Goal: Task Accomplishment & Management: Manage account settings

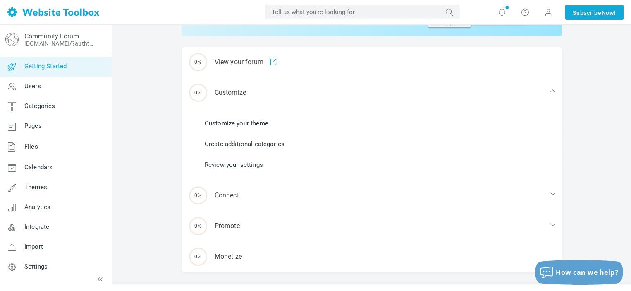
scroll to position [118, 0]
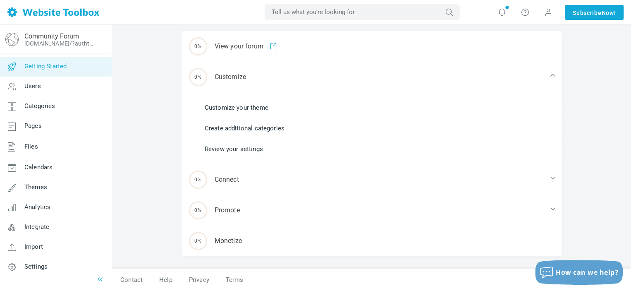
click at [99, 279] on icon at bounding box center [100, 279] width 8 height 8
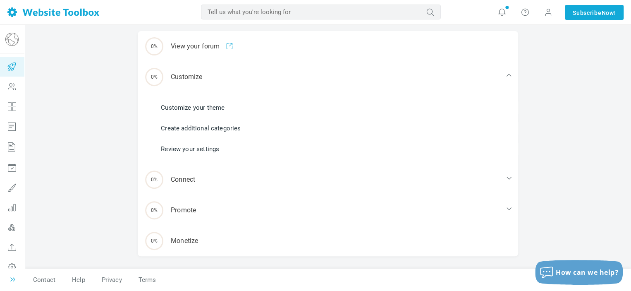
click at [13, 280] on icon at bounding box center [13, 279] width 8 height 8
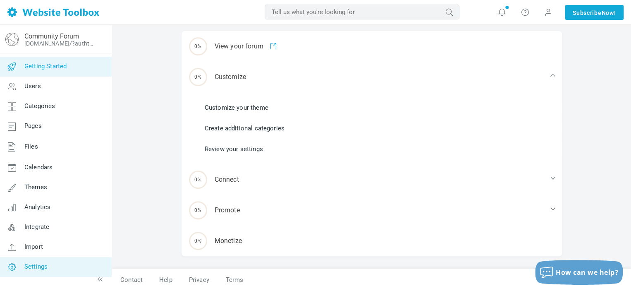
click at [38, 271] on link "Settings" at bounding box center [56, 267] width 112 height 20
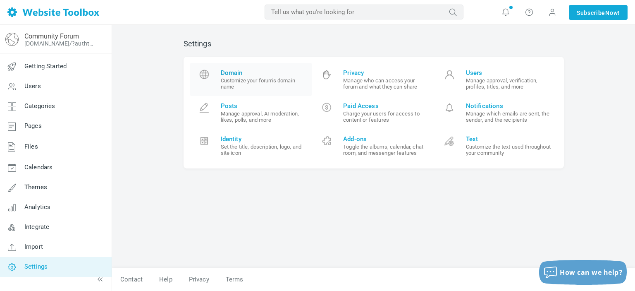
click at [258, 76] on span "Domain Customize your forum's domain name" at bounding box center [264, 79] width 86 height 21
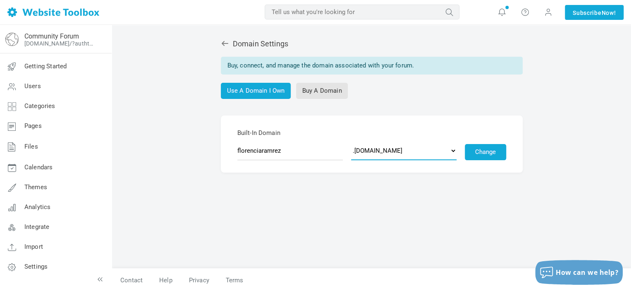
click at [451, 150] on select ".discussion.community .community.chat .forumchitchat.com .discussioncommunity.c…" at bounding box center [403, 150] width 105 height 19
click at [327, 209] on div "Domain Settings Buy, connect, and manage the domain associated with your forum.…" at bounding box center [371, 149] width 393 height 237
click at [64, 37] on link "Community Forum" at bounding box center [51, 36] width 55 height 8
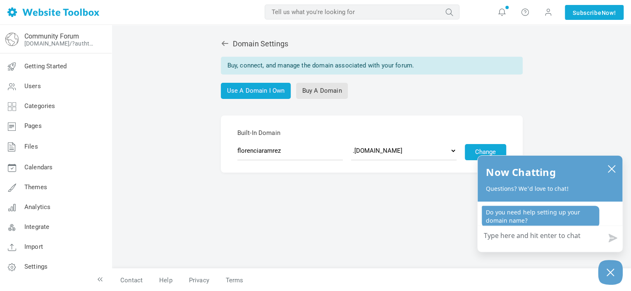
click at [226, 46] on icon at bounding box center [225, 43] width 8 height 8
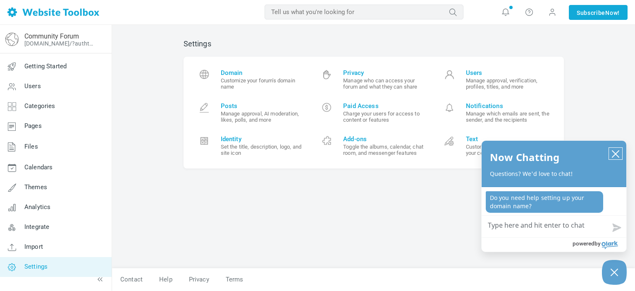
click at [616, 150] on icon "close chatbox" at bounding box center [615, 154] width 8 height 8
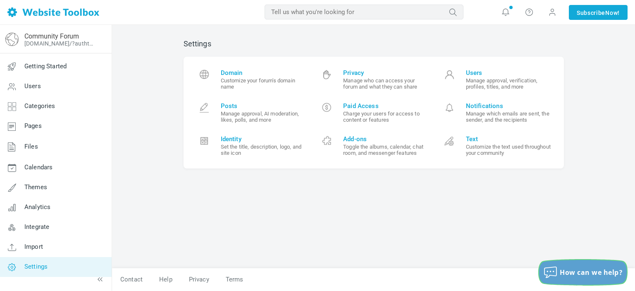
click at [565, 279] on button "How can we help?" at bounding box center [583, 272] width 88 height 25
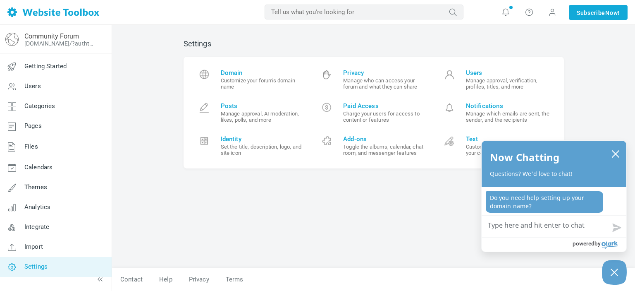
type textarea "e"
type textarea "em"
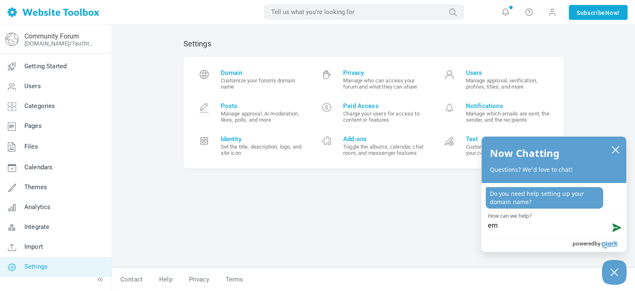
type textarea "emb"
type textarea "embe"
type textarea "embed"
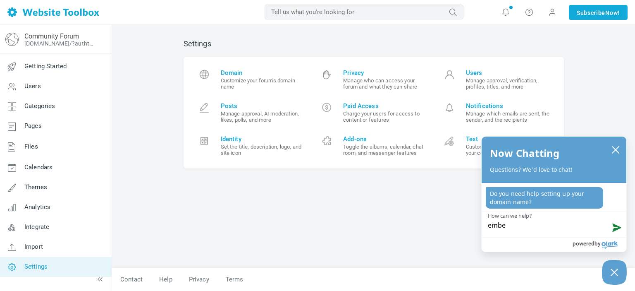
type textarea "embed"
type textarea "embed o"
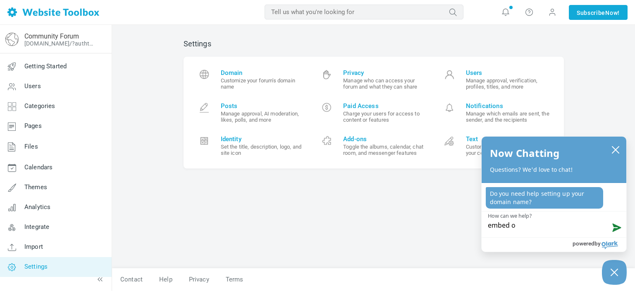
type textarea "embed"
type textarea "embe"
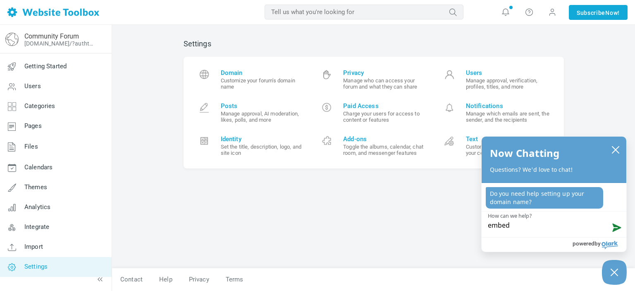
type textarea "embe"
type textarea "emb"
type textarea "em"
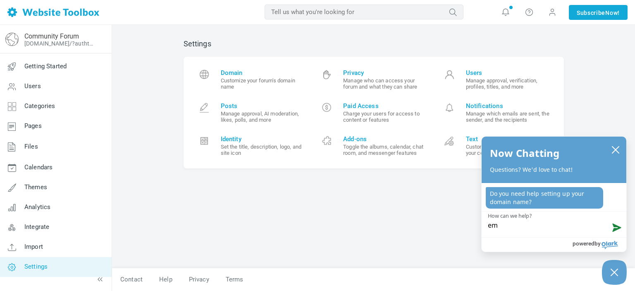
type textarea "e"
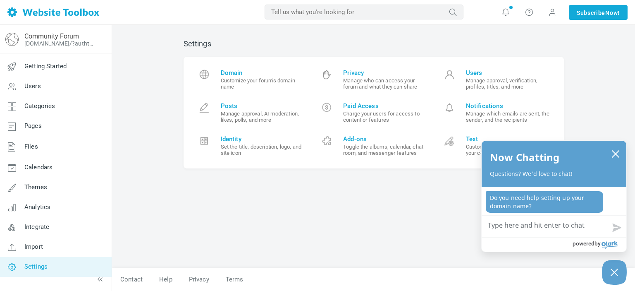
type textarea "w"
type textarea "wh"
type textarea "wha"
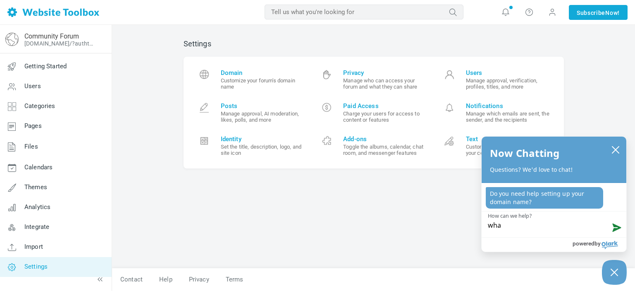
type textarea "what"
type textarea "whats"
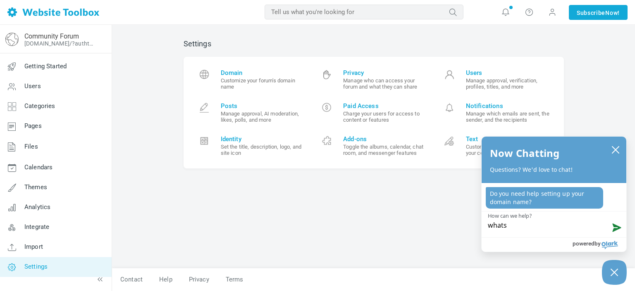
type textarea "whats"
type textarea "whats m"
type textarea "whats my"
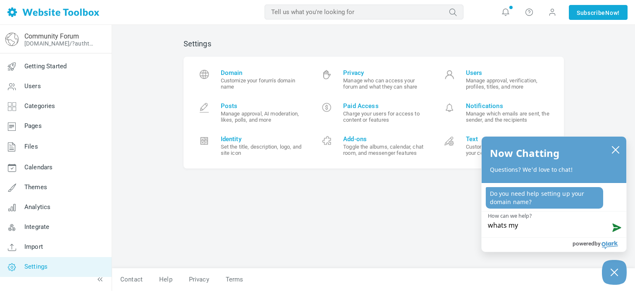
type textarea "whats my"
type textarea "whats my e"
type textarea "whats my em"
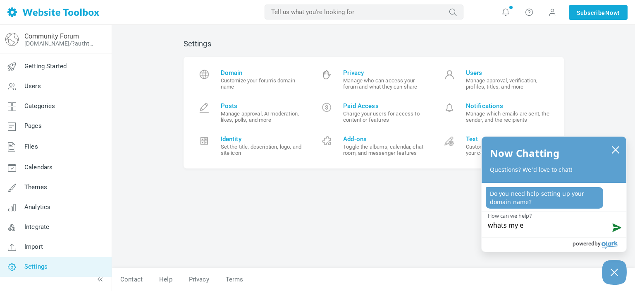
type textarea "whats my em"
type textarea "whats my emb"
type textarea "whats my embe"
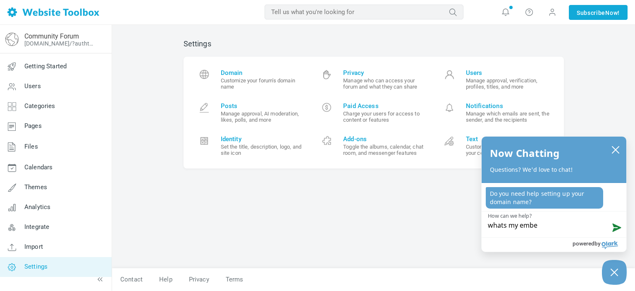
type textarea "whats my embed"
type textarea "whats my embed c"
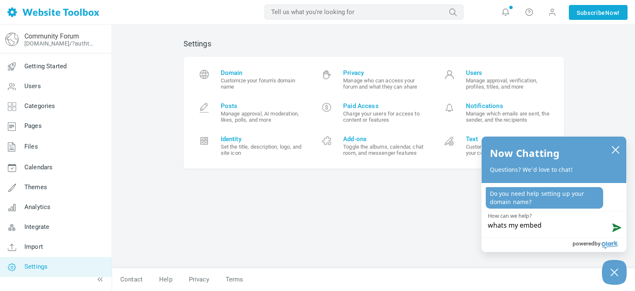
type textarea "whats my embed c"
type textarea "whats my embed co"
type textarea "whats my embed cod"
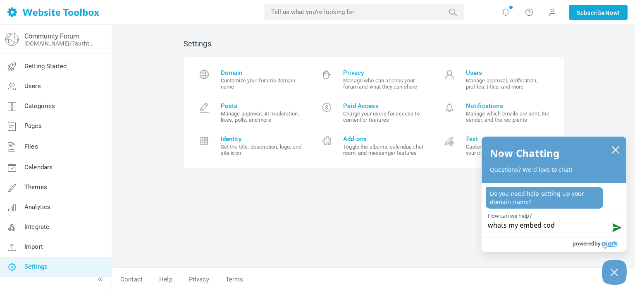
type textarea "whats my embed code"
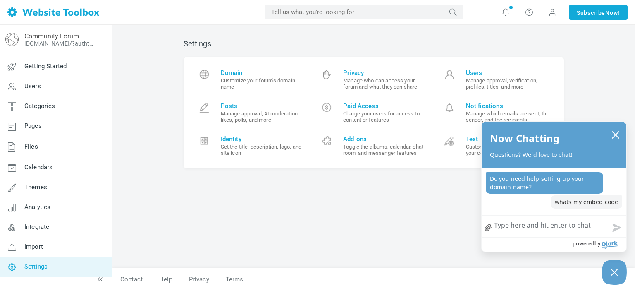
click at [487, 227] on link "file upload" at bounding box center [488, 227] width 13 height 19
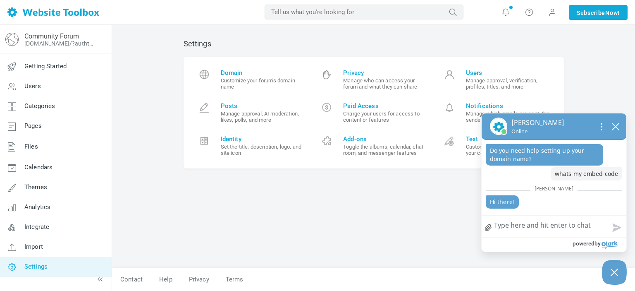
click at [537, 229] on textarea "How can we help?" at bounding box center [554, 225] width 145 height 21
click at [503, 221] on textarea "How can we help?" at bounding box center [554, 225] width 145 height 21
type textarea "w"
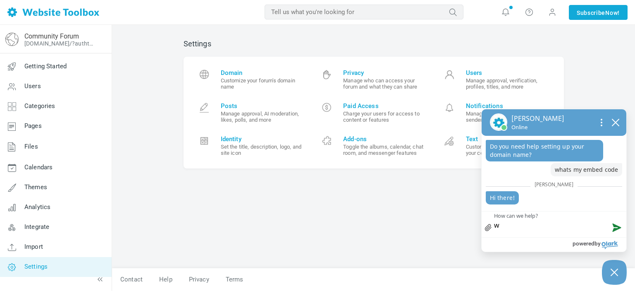
type textarea "wh"
type textarea "wha"
type textarea "what"
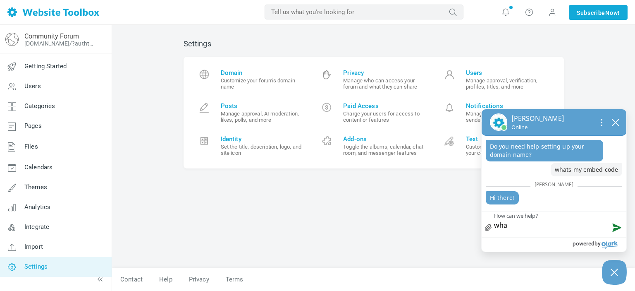
type textarea "what"
type textarea "what i"
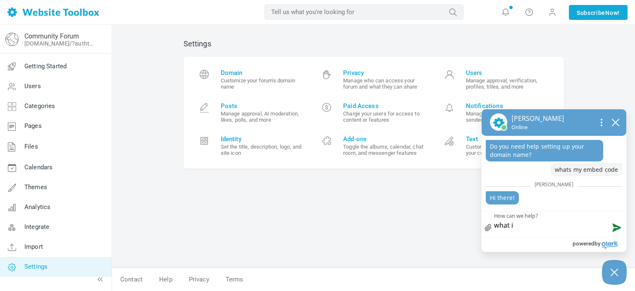
type textarea "what is"
type textarea "what ism"
type textarea "what is"
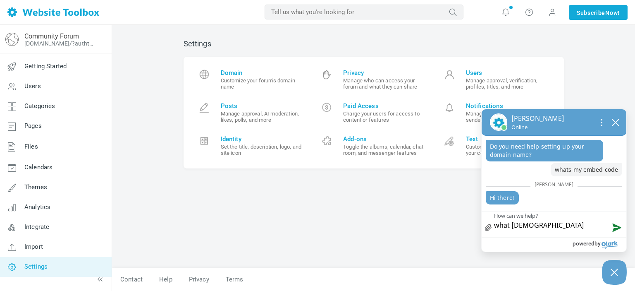
type textarea "what is"
type textarea "what is m"
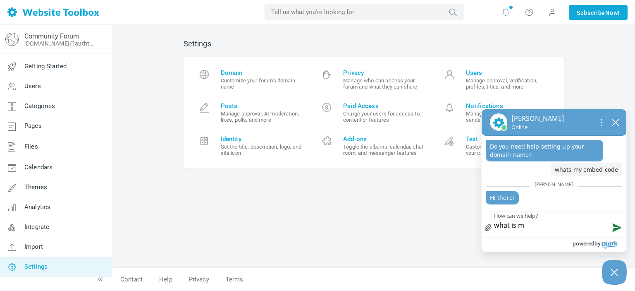
type textarea "what is my"
type textarea "what is my f"
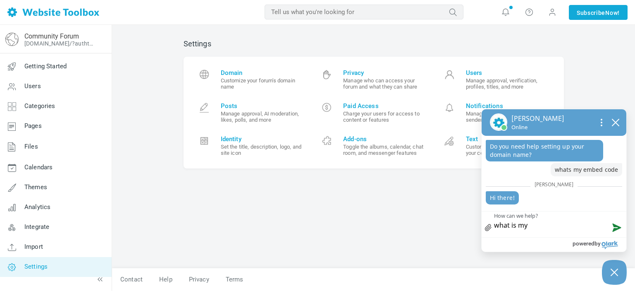
type textarea "what is my f"
type textarea "what is my fo"
type textarea "what is my for"
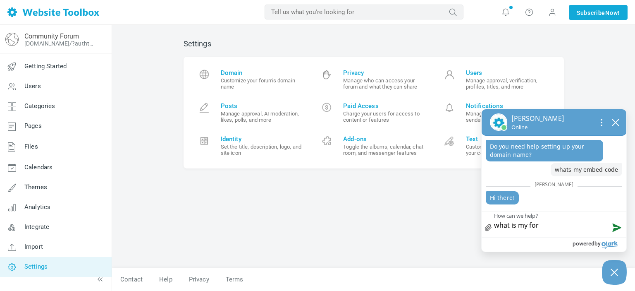
type textarea "what is my foru"
type textarea "what is my forum"
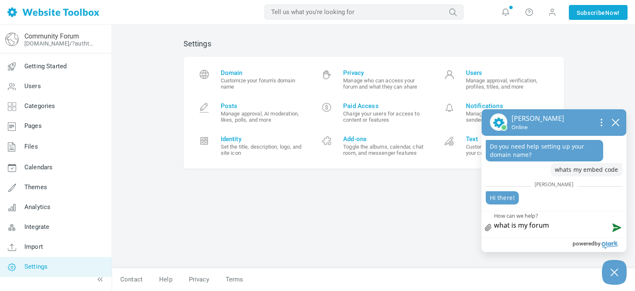
type textarea "what is my forum"
type textarea "what is my forum a"
type textarea "what is my forum ad"
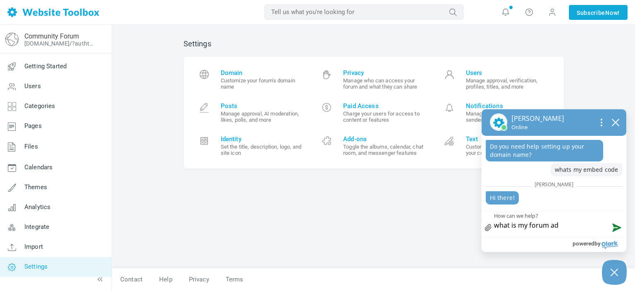
type textarea "what is my forum add"
type textarea "what is my forum addr"
type textarea "what is my forum addre"
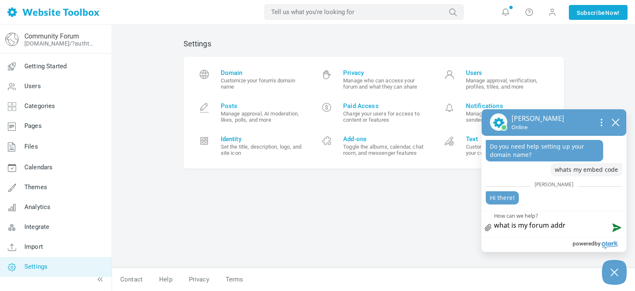
type textarea "what is my forum addre"
type textarea "what is my forum addres"
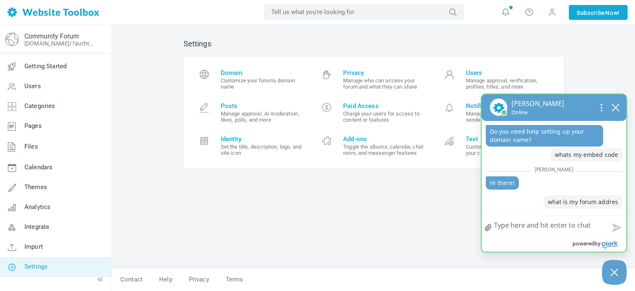
click at [521, 216] on form "How can we help?" at bounding box center [554, 225] width 145 height 21
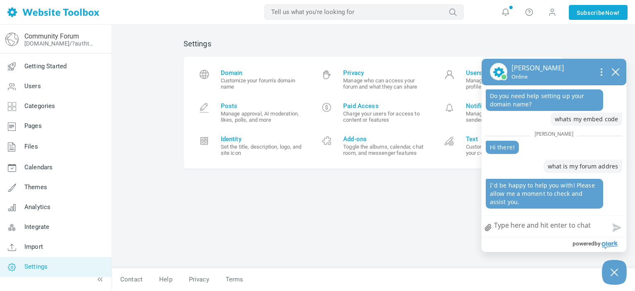
click at [527, 223] on textarea "How can we help?" at bounding box center [554, 225] width 145 height 21
type textarea "o"
type textarea "ok"
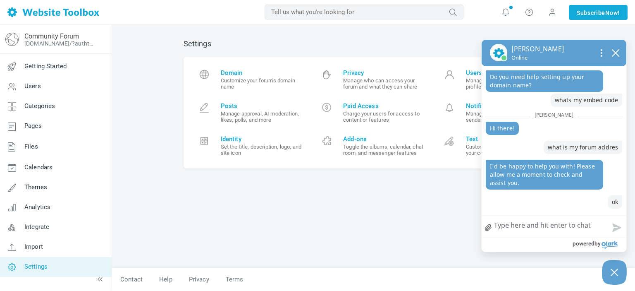
click at [404, 199] on div "Settings Domain Customize your forum's domain name Privacy Manage who can acces…" at bounding box center [373, 149] width 393 height 237
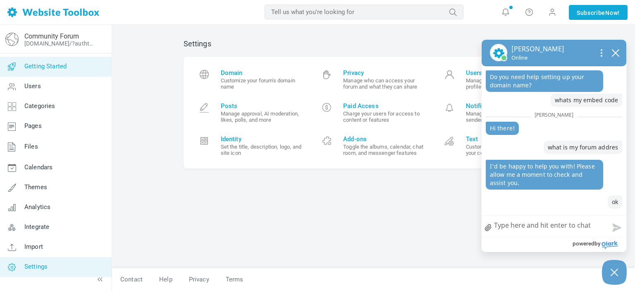
click at [57, 67] on span "Getting Started" at bounding box center [45, 65] width 42 height 7
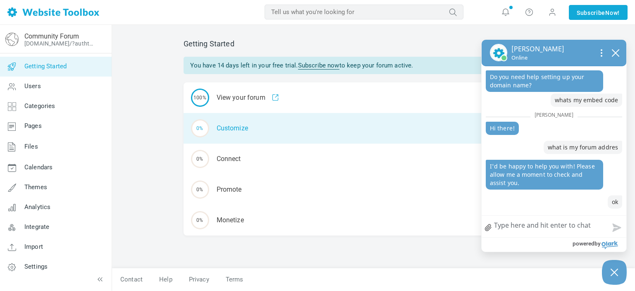
click at [253, 130] on div "0% Customize" at bounding box center [374, 128] width 380 height 31
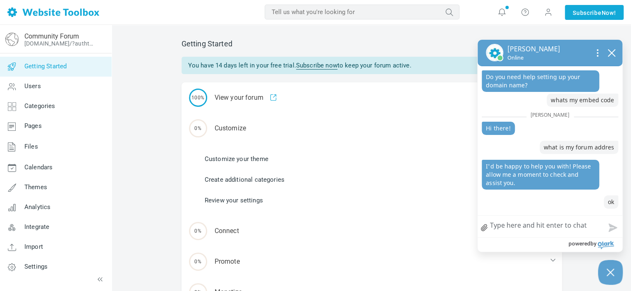
click at [245, 156] on link "Customize your theme" at bounding box center [237, 158] width 64 height 9
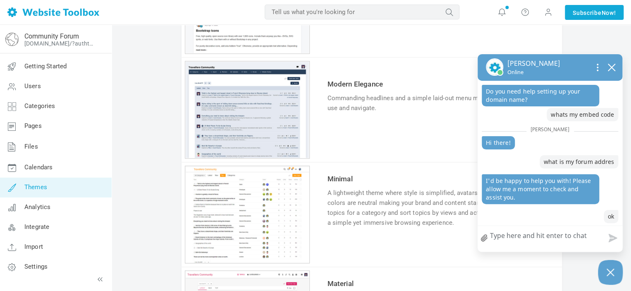
scroll to position [450, 0]
click at [255, 129] on div "1 2 3 4 5 6" at bounding box center [247, 110] width 125 height 98
click at [343, 133] on link "Try & Customize" at bounding box center [357, 133] width 61 height 13
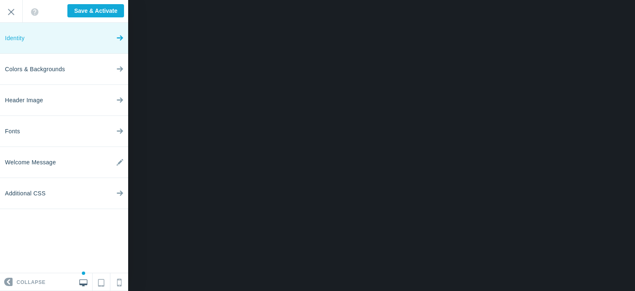
click at [99, 39] on link "Identity" at bounding box center [64, 38] width 128 height 31
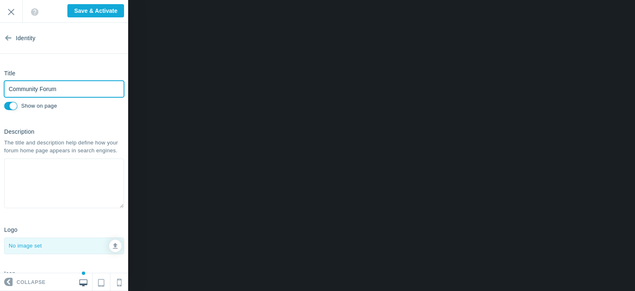
drag, startPoint x: 73, startPoint y: 89, endPoint x: 0, endPoint y: 107, distance: 74.9
click at [0, 107] on div "Title Community Forum Please fill out this field. Show on page" at bounding box center [64, 89] width 128 height 46
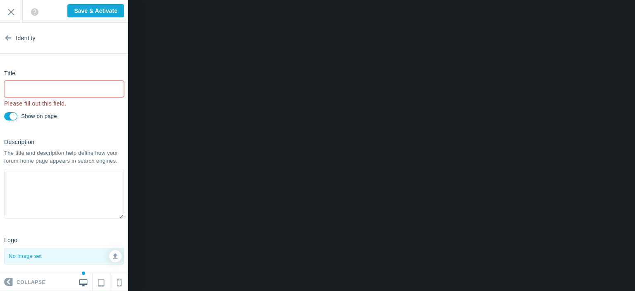
type input "Saved"
type input "J"
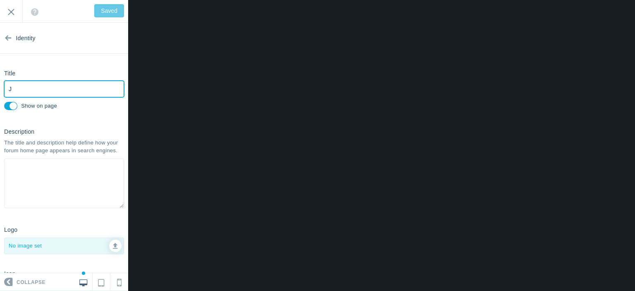
type input "Save & Activate"
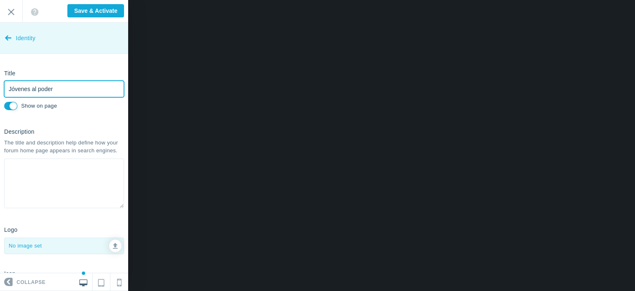
type input "Jóvenes al poder"
click at [7, 43] on icon at bounding box center [8, 36] width 7 height 31
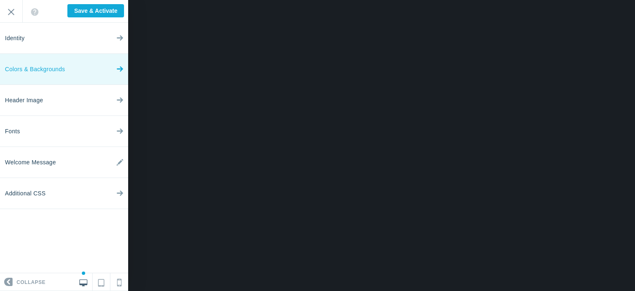
click at [122, 68] on icon at bounding box center [120, 67] width 7 height 31
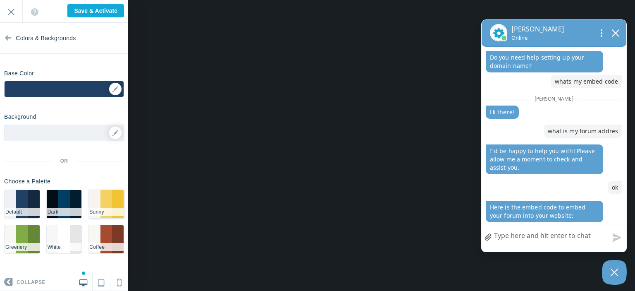
click at [116, 198] on li "#f2c332" at bounding box center [118, 204] width 12 height 28
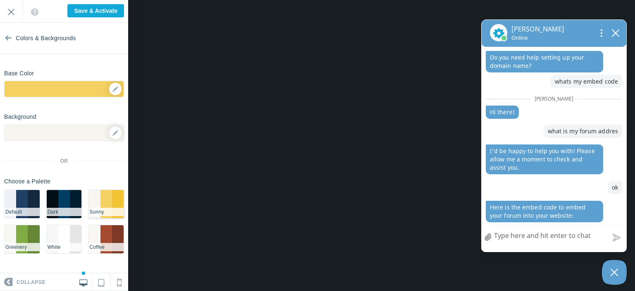
click at [106, 200] on li "#F5D162" at bounding box center [106, 204] width 12 height 28
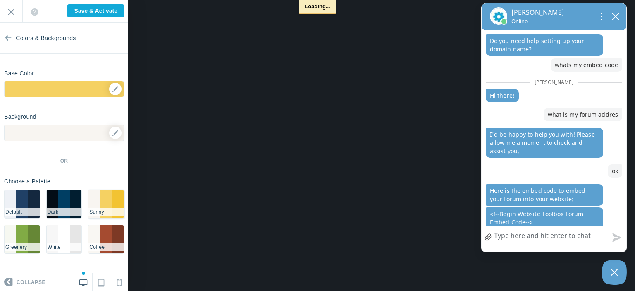
scroll to position [106, 0]
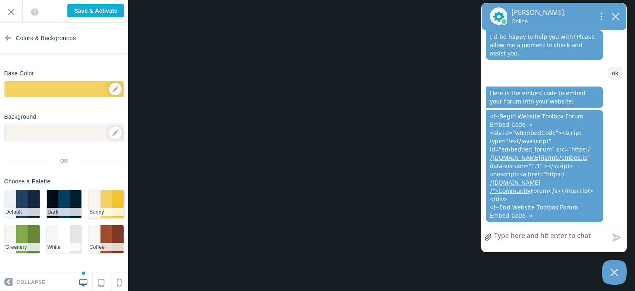
click at [119, 199] on li "#f2c332" at bounding box center [118, 204] width 12 height 28
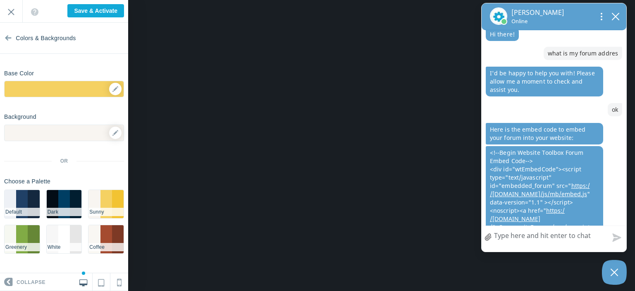
scroll to position [106, 0]
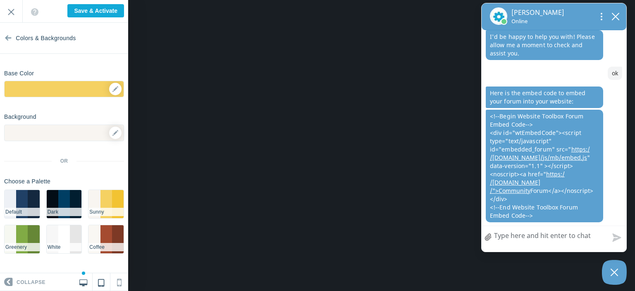
click at [101, 280] on icon at bounding box center [101, 281] width 6 height 10
click at [120, 282] on icon at bounding box center [119, 279] width 5 height 11
click at [99, 280] on icon at bounding box center [101, 281] width 6 height 10
click at [86, 279] on icon at bounding box center [83, 280] width 8 height 7
click at [63, 205] on li "#003e63" at bounding box center [64, 204] width 12 height 28
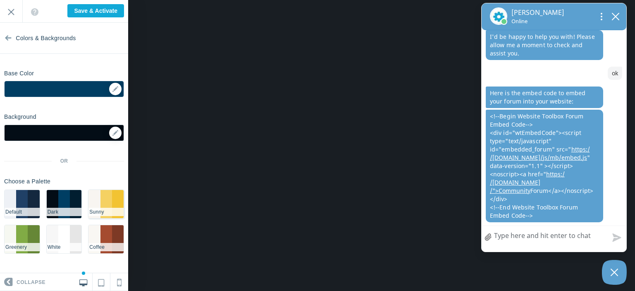
click at [107, 197] on li "#F5D162" at bounding box center [106, 204] width 12 height 28
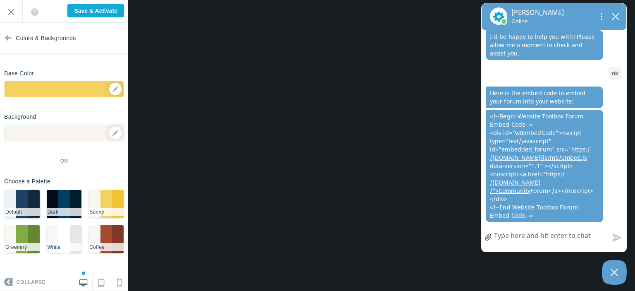
click at [17, 201] on li "#204066" at bounding box center [22, 204] width 12 height 28
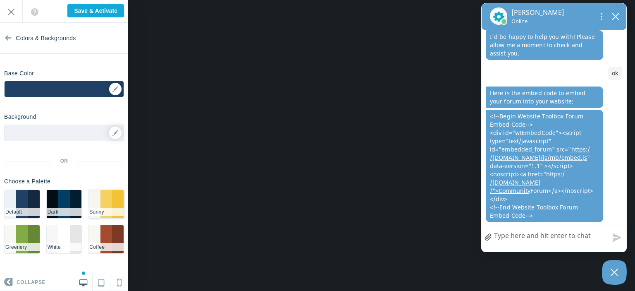
click at [111, 198] on li "#F5D162" at bounding box center [106, 204] width 12 height 28
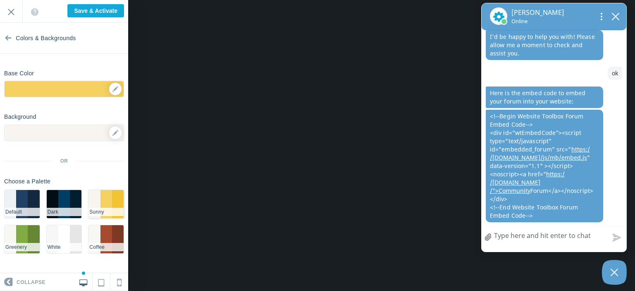
scroll to position [106, 0]
click at [114, 90] on div "▼" at bounding box center [64, 91] width 119 height 21
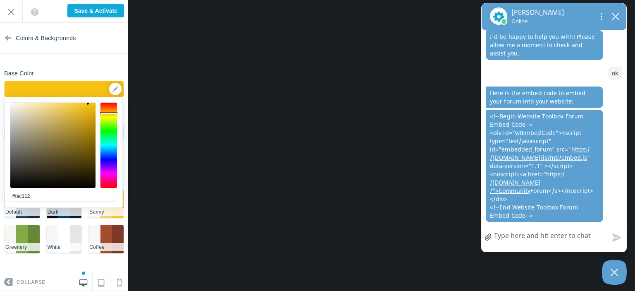
drag, startPoint x: 73, startPoint y: 107, endPoint x: 89, endPoint y: 104, distance: 16.5
click at [89, 104] on div at bounding box center [52, 145] width 85 height 85
click at [92, 104] on div at bounding box center [91, 103] width 3 height 3
drag, startPoint x: 63, startPoint y: 106, endPoint x: 45, endPoint y: 100, distance: 19.0
click at [45, 100] on div "#ffe596 cancel choose" at bounding box center [63, 212] width 117 height 230
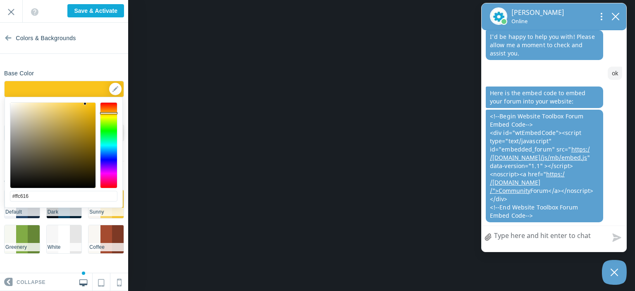
type input "#ffc615"
drag, startPoint x: 76, startPoint y: 108, endPoint x: 88, endPoint y: 100, distance: 14.3
click at [88, 103] on div at bounding box center [52, 145] width 85 height 85
click at [114, 64] on section "Colors & Backgrounds Base Color ▼ Background Options Select Image ▼ Position Re…" at bounding box center [64, 148] width 128 height 250
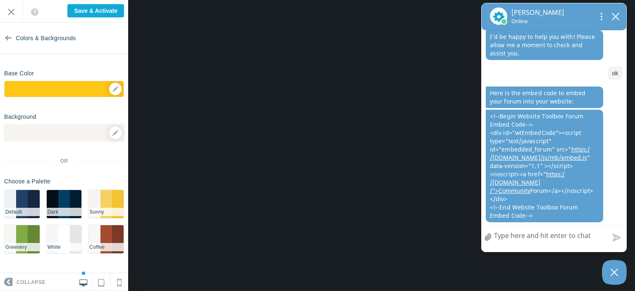
click at [88, 136] on div at bounding box center [64, 132] width 120 height 17
click at [114, 131] on icon at bounding box center [115, 133] width 6 height 6
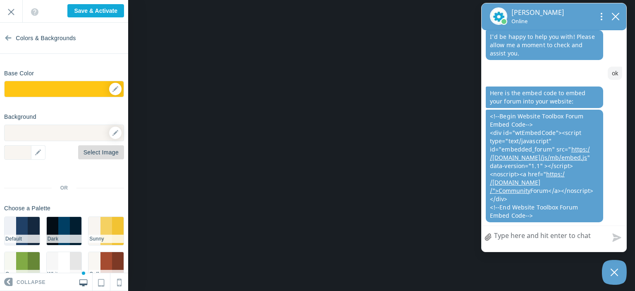
click at [101, 153] on link "Select Image" at bounding box center [101, 152] width 46 height 14
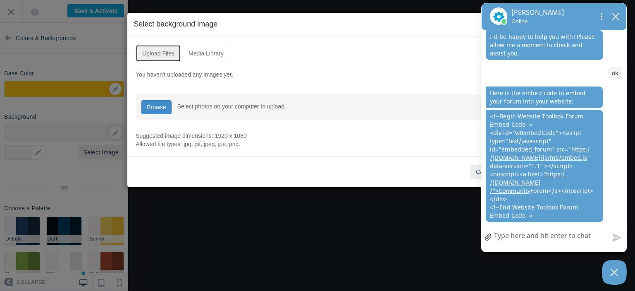
click at [162, 53] on link "Upload Files" at bounding box center [158, 53] width 45 height 17
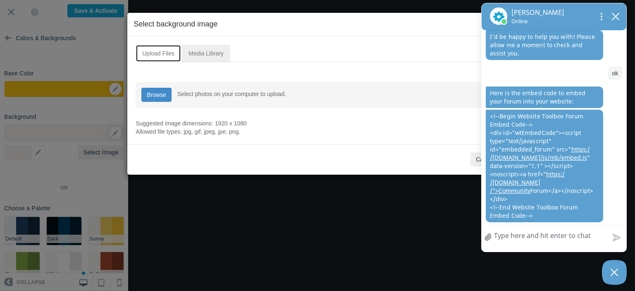
scroll to position [121, 0]
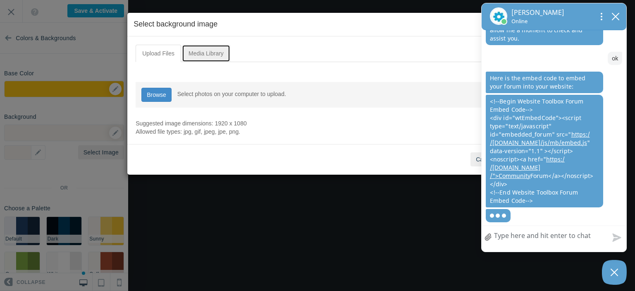
click at [212, 55] on link "Media Library" at bounding box center [206, 53] width 48 height 17
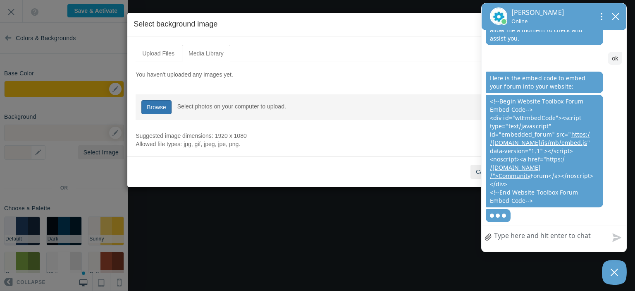
click at [153, 110] on link "Browse" at bounding box center [156, 107] width 30 height 14
click at [159, 107] on input "file" at bounding box center [156, 106] width 30 height 14
type input "C:\fakepath\opinion-jovenes.jpg"
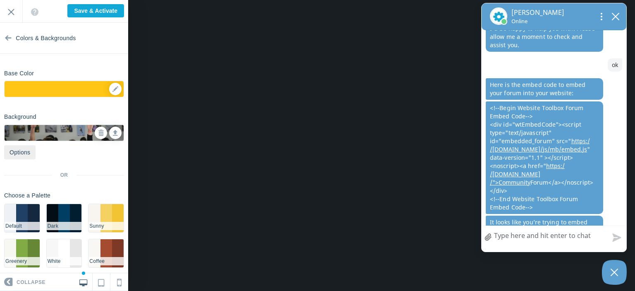
scroll to position [179, 0]
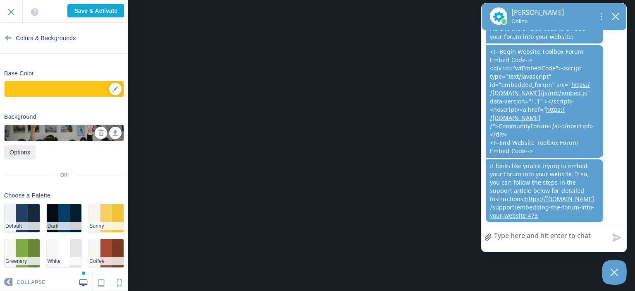
click at [516, 237] on textarea "How can we help?" at bounding box center [554, 236] width 145 height 21
type textarea "o"
type textarea "ok"
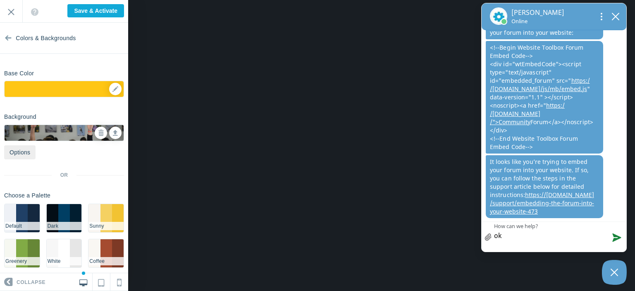
type textarea "ok"
type textarea "ok t"
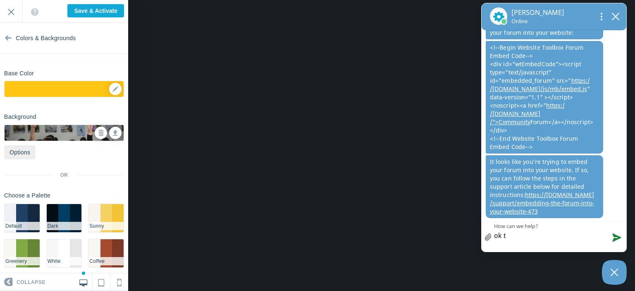
type textarea "ok"
type textarea "ok ¿"
type textarea "ok"
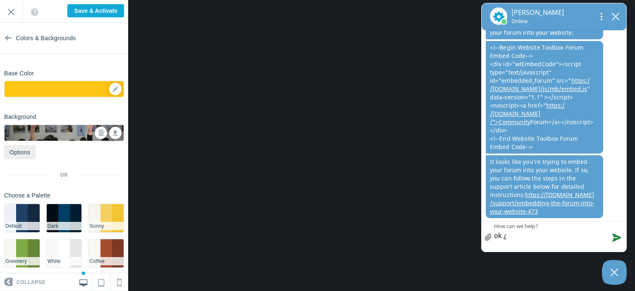
type textarea "ok"
type textarea "o"
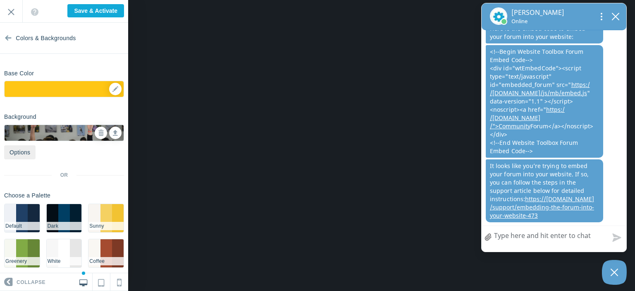
scroll to position [179, 0]
click at [613, 15] on icon "close chatbox" at bounding box center [615, 16] width 8 height 8
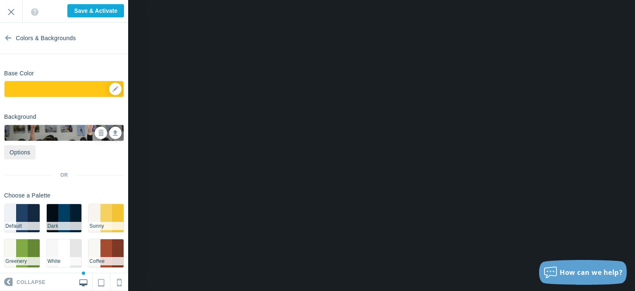
scroll to position [157, 0]
click at [19, 153] on link "Options" at bounding box center [19, 152] width 31 height 14
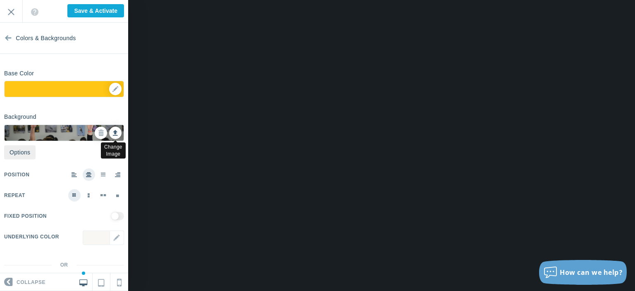
drag, startPoint x: 19, startPoint y: 153, endPoint x: 109, endPoint y: 131, distance: 92.6
click at [109, 131] on div "Background Change Image Options Select Image ▼ Position Repeat Fixed Position U…" at bounding box center [64, 237] width 128 height 254
click at [113, 131] on icon at bounding box center [115, 132] width 5 height 6
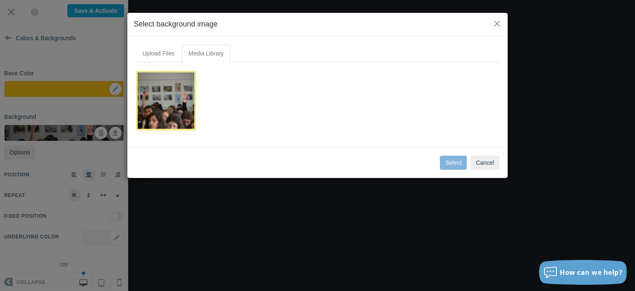
click at [153, 43] on div "Upload Files Media Library You haven't uploaded any images yet. Browse Browse S…" at bounding box center [317, 91] width 380 height 111
click at [160, 52] on link "Upload Files" at bounding box center [158, 53] width 45 height 17
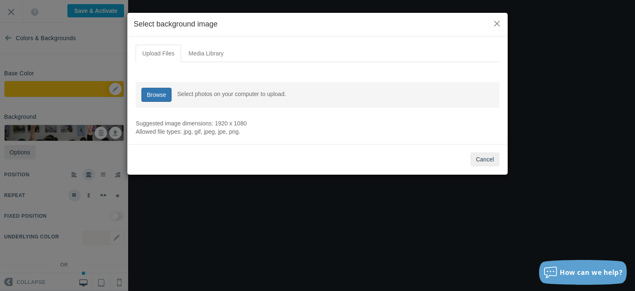
click at [159, 89] on link "Browse" at bounding box center [156, 95] width 30 height 14
type input "C:\fakepath\image1170x530cropped.jpg"
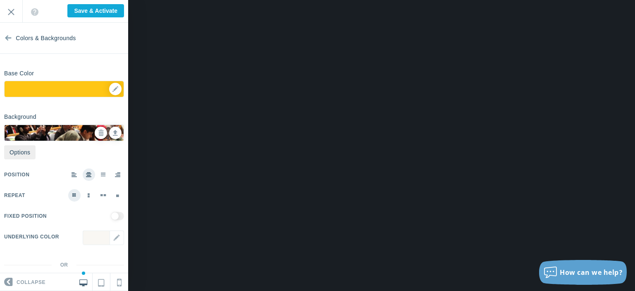
scroll to position [34, 0]
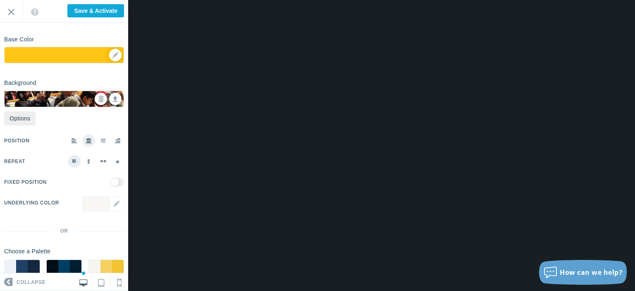
click at [101, 141] on span at bounding box center [103, 140] width 5 height 5
click at [0, 0] on input "radio" at bounding box center [0, 0] width 0 height 0
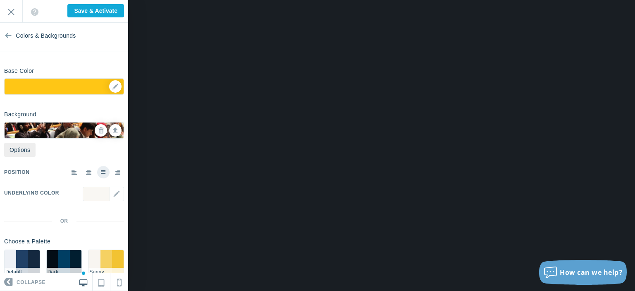
scroll to position [0, 0]
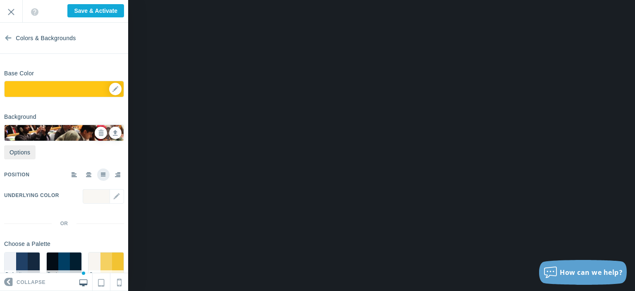
click at [86, 175] on span at bounding box center [89, 174] width 6 height 5
click at [0, 0] on input "radio" at bounding box center [0, 0] width 0 height 0
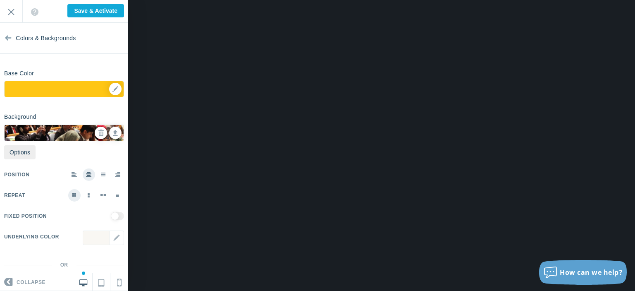
click at [100, 194] on span at bounding box center [103, 194] width 6 height 2
click at [0, 0] on input "radio" at bounding box center [0, 0] width 0 height 0
click at [72, 193] on label at bounding box center [74, 195] width 12 height 12
click at [0, 0] on input "radio" at bounding box center [0, 0] width 0 height 0
click at [111, 214] on input "checkbox" at bounding box center [117, 216] width 13 height 8
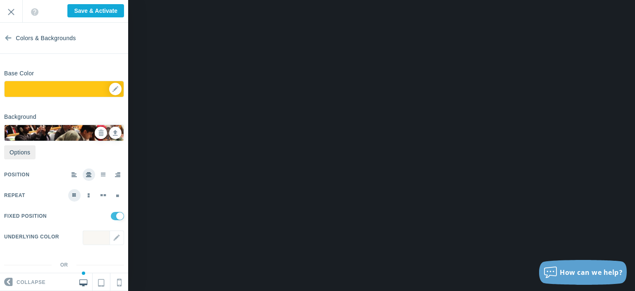
click at [111, 214] on input "checkbox" at bounding box center [117, 216] width 13 height 8
checkbox input "true"
click at [110, 231] on div "▼" at bounding box center [103, 243] width 41 height 27
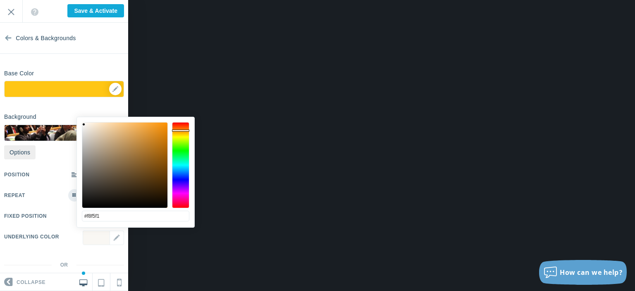
click at [59, 241] on span "Underlying Color" at bounding box center [31, 236] width 55 height 12
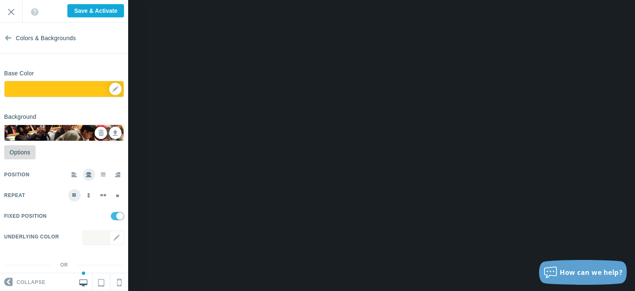
click at [26, 149] on link "Options" at bounding box center [19, 152] width 31 height 14
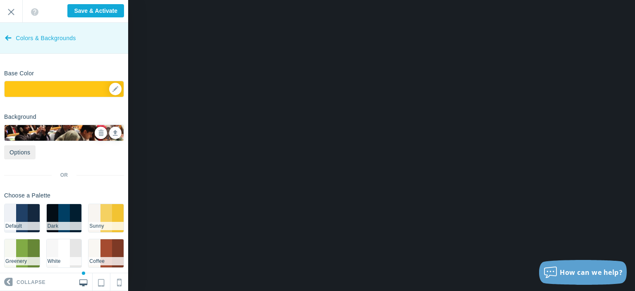
click at [14, 42] on link "Colors & Backgrounds" at bounding box center [64, 38] width 128 height 31
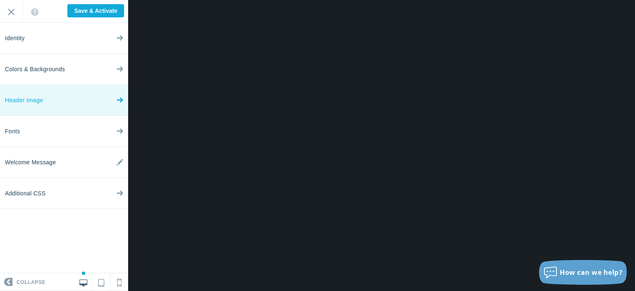
click at [116, 102] on link "Header Image" at bounding box center [64, 100] width 128 height 31
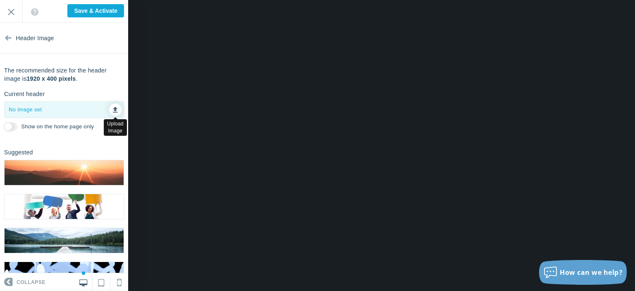
click at [109, 110] on link at bounding box center [115, 109] width 12 height 12
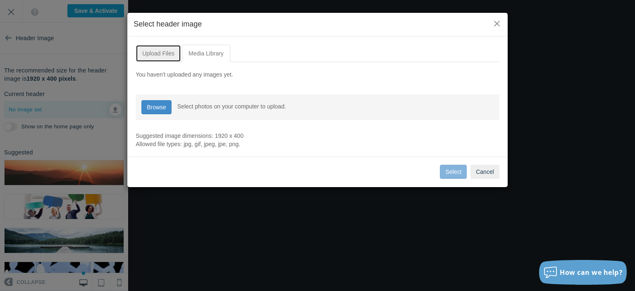
click at [170, 52] on link "Upload Files" at bounding box center [158, 53] width 45 height 17
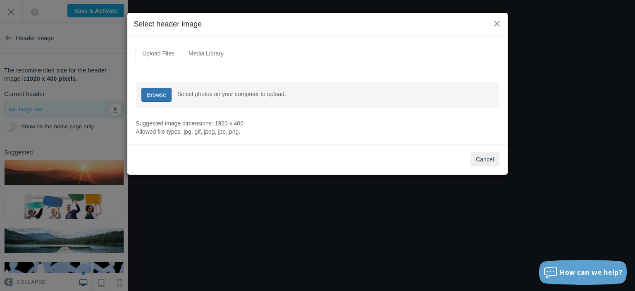
click at [155, 92] on link "Browse" at bounding box center [156, 95] width 30 height 14
click at [160, 94] on input "file" at bounding box center [156, 94] width 30 height 14
type input "C:\fakepath\Jesus-Elizondo-001.png"
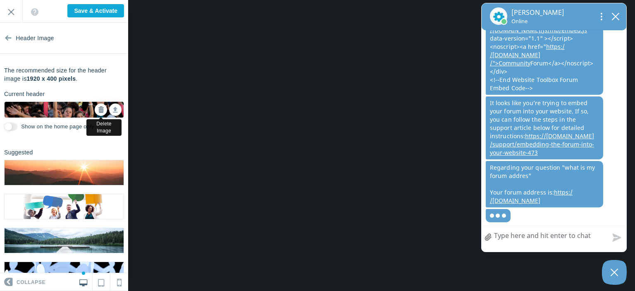
click at [98, 107] on icon at bounding box center [101, 110] width 6 height 6
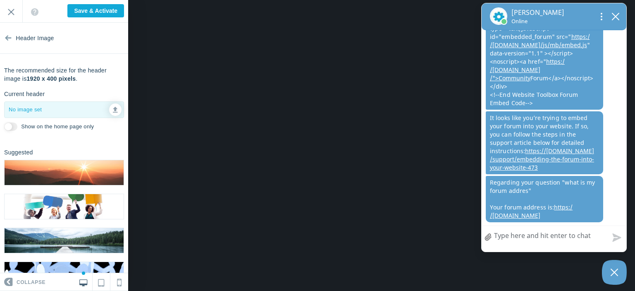
scroll to position [243, 0]
drag, startPoint x: 617, startPoint y: 14, endPoint x: 571, endPoint y: 120, distance: 115.2
click at [571, 120] on div "Nikhitha Online agent sent Do you need help setting up your domain name? you se…" at bounding box center [553, 127] width 145 height 249
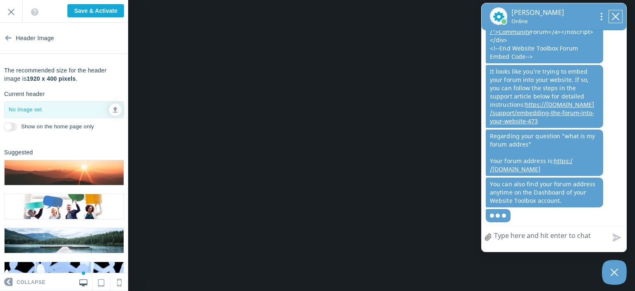
scroll to position [274, 0]
click at [620, 18] on button "close chatbox" at bounding box center [615, 16] width 13 height 12
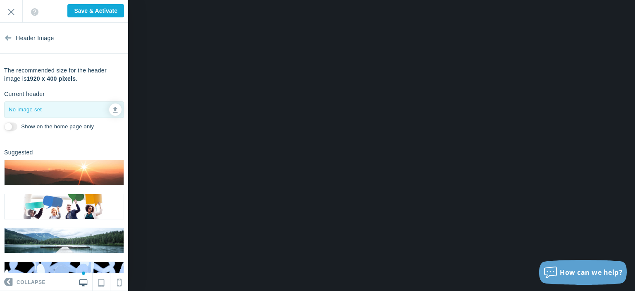
scroll to position [0, 0]
click at [81, 196] on img at bounding box center [64, 206] width 119 height 25
click at [12, 126] on input "Show on the home page only" at bounding box center [10, 126] width 13 height 8
checkbox input "true"
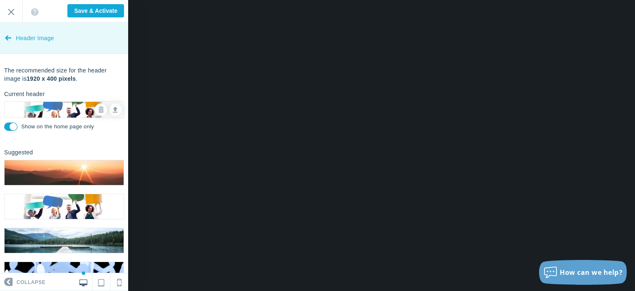
click at [8, 35] on icon at bounding box center [8, 36] width 7 height 31
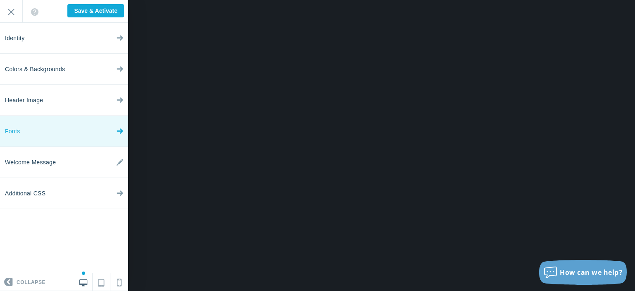
click at [105, 133] on link "Fonts" at bounding box center [64, 131] width 128 height 31
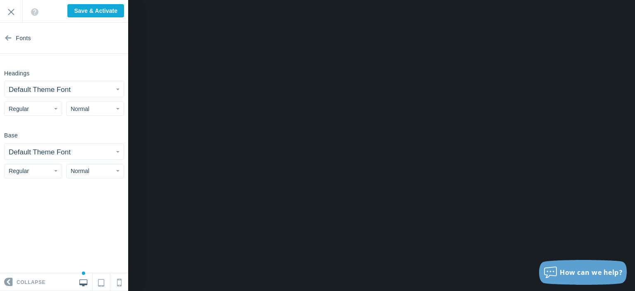
click at [117, 90] on span "button" at bounding box center [117, 89] width 3 height 2
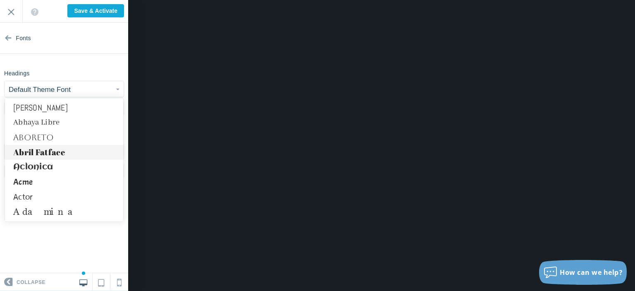
click at [47, 152] on link "Abril Fatface" at bounding box center [64, 152] width 118 height 15
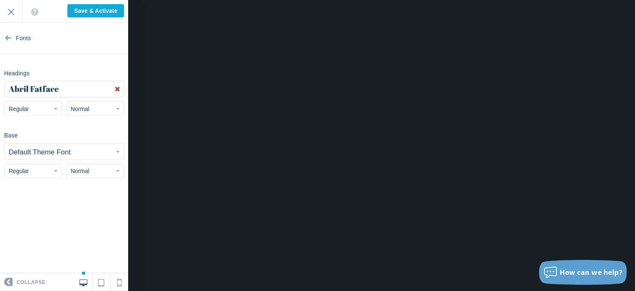
scroll to position [253, 0]
click at [51, 109] on button "Regular" at bounding box center [33, 108] width 58 height 14
click at [107, 113] on button "Normal" at bounding box center [95, 108] width 58 height 14
click at [88, 156] on link "Large" at bounding box center [95, 156] width 57 height 15
click at [51, 148] on small "Default Theme Font" at bounding box center [40, 152] width 62 height 8
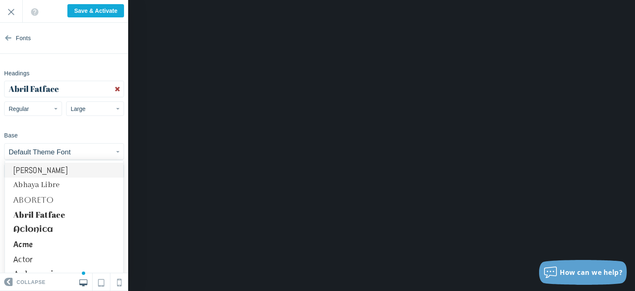
click at [36, 168] on link "Abel" at bounding box center [64, 169] width 118 height 15
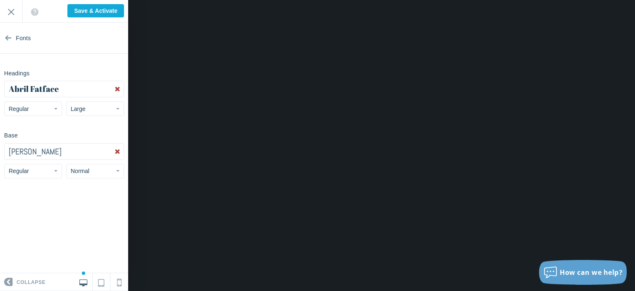
click at [35, 168] on button "Regular" at bounding box center [33, 171] width 58 height 14
click at [82, 177] on button "Normal" at bounding box center [95, 171] width 58 height 14
click at [90, 221] on link "Large" at bounding box center [95, 218] width 57 height 15
click at [81, 153] on button "Abel" at bounding box center [64, 151] width 119 height 16
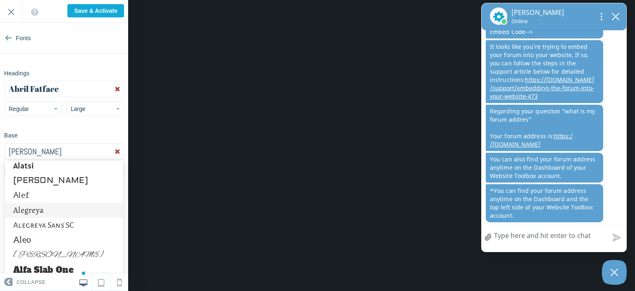
scroll to position [329, 0]
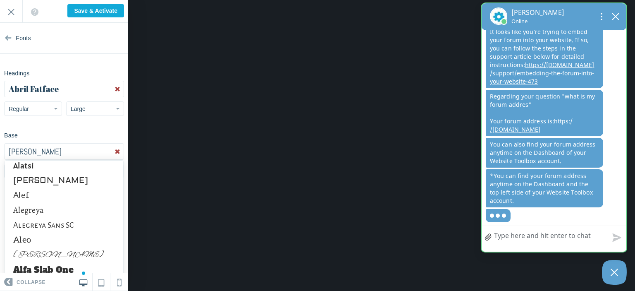
click at [622, 10] on div "Nikhitha Online" at bounding box center [554, 16] width 145 height 27
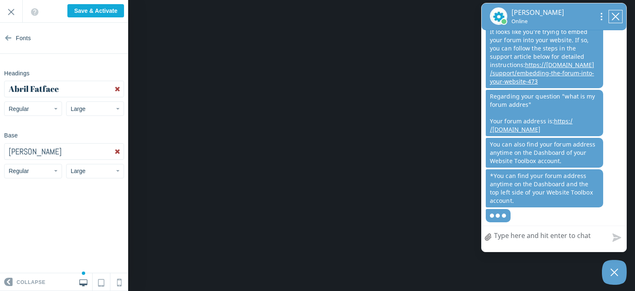
click at [614, 14] on icon "close chatbox" at bounding box center [615, 16] width 8 height 8
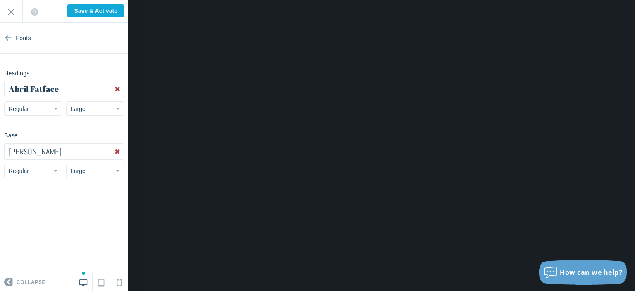
click at [90, 156] on button "Abel" at bounding box center [64, 151] width 119 height 16
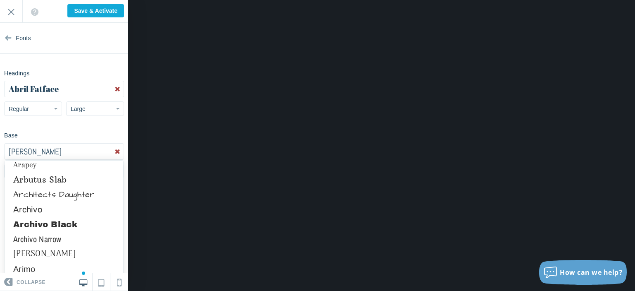
scroll to position [468, 0]
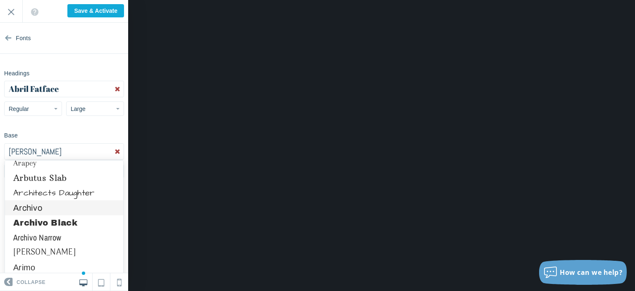
click at [54, 208] on link "Archivo" at bounding box center [64, 207] width 118 height 15
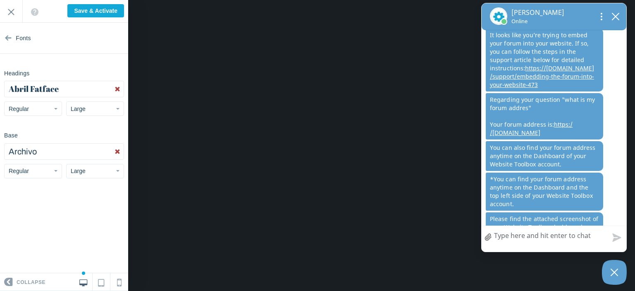
scroll to position [337, 0]
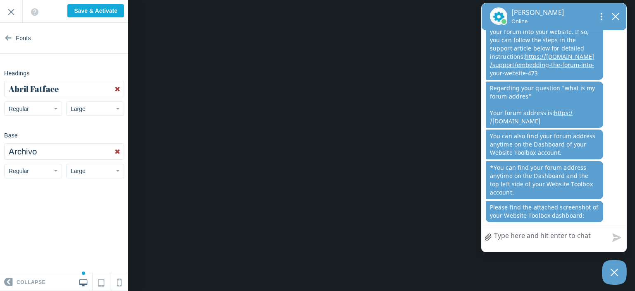
click at [71, 92] on button "Abril Fatface" at bounding box center [64, 89] width 119 height 16
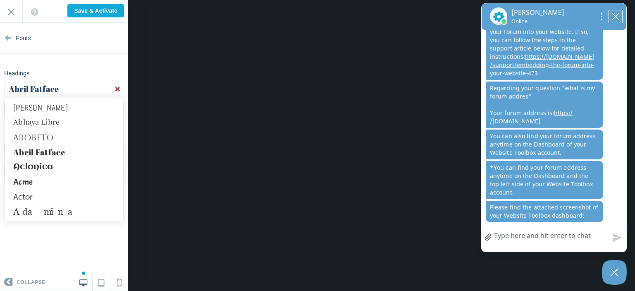
click at [617, 14] on icon "close chatbox" at bounding box center [615, 16] width 8 height 8
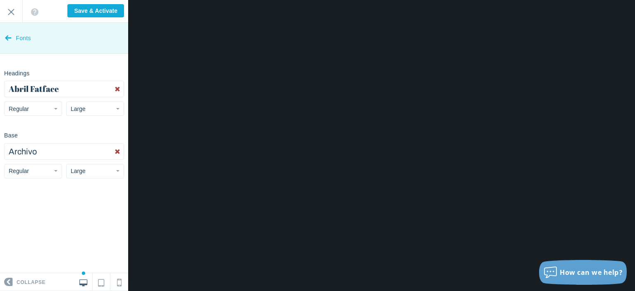
click at [9, 38] on icon at bounding box center [8, 36] width 7 height 31
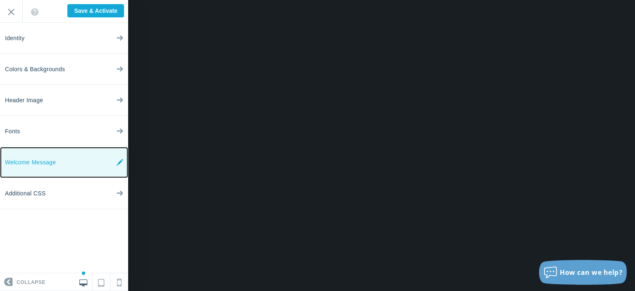
click at [118, 160] on icon at bounding box center [120, 162] width 7 height 31
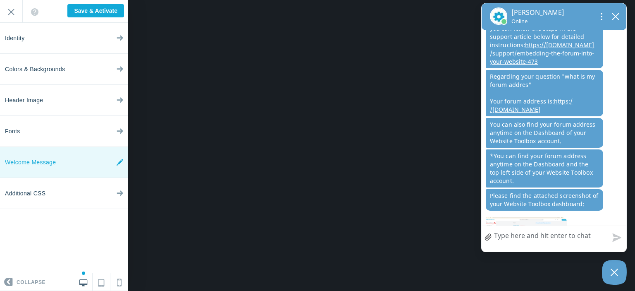
scroll to position [385, 0]
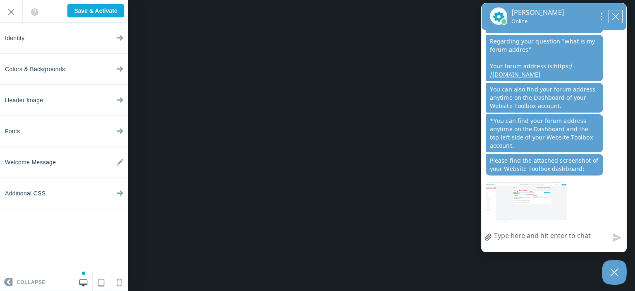
click at [618, 17] on icon "close chatbox" at bounding box center [615, 16] width 8 height 8
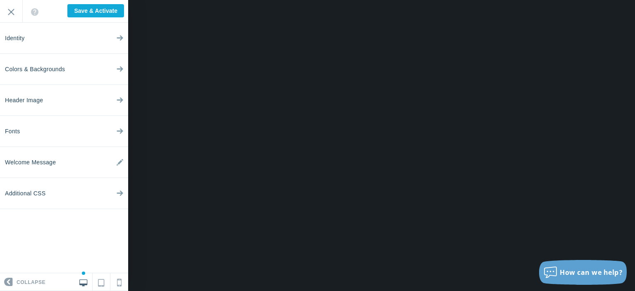
scroll to position [363, 0]
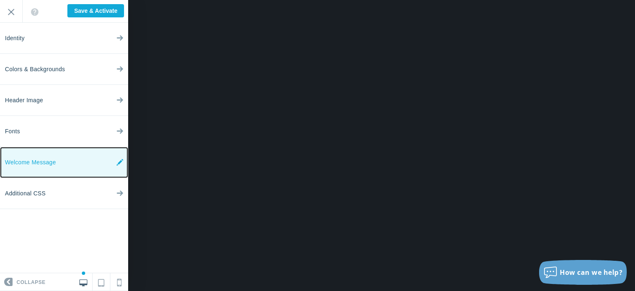
click at [72, 170] on link "Welcome Message" at bounding box center [64, 162] width 128 height 31
click at [117, 160] on icon at bounding box center [120, 162] width 7 height 31
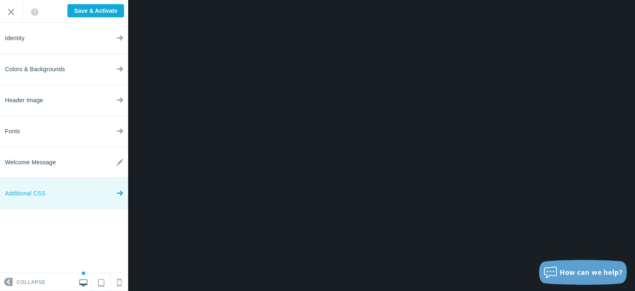
click at [126, 191] on link "Additional CSS" at bounding box center [64, 193] width 128 height 31
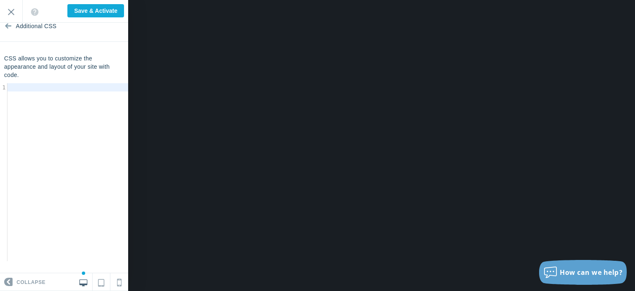
scroll to position [3, 0]
click at [38, 84] on pre "​" at bounding box center [70, 87] width 127 height 8
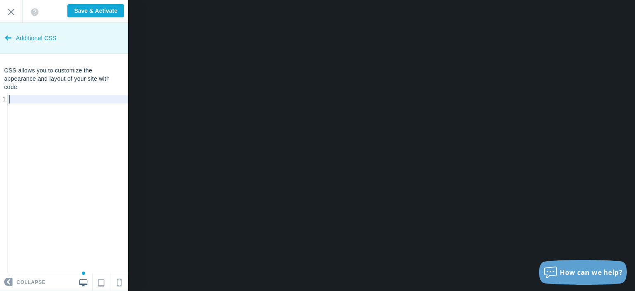
click at [4, 41] on link "Additional CSS" at bounding box center [64, 38] width 128 height 31
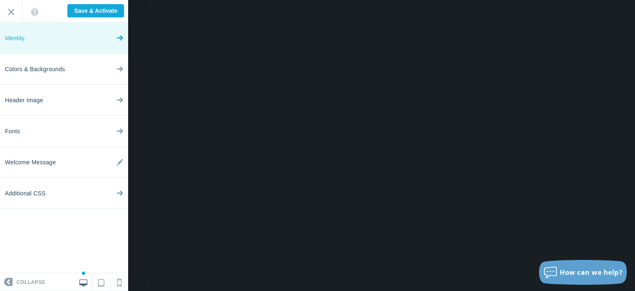
click at [43, 36] on link "Identity" at bounding box center [64, 38] width 128 height 31
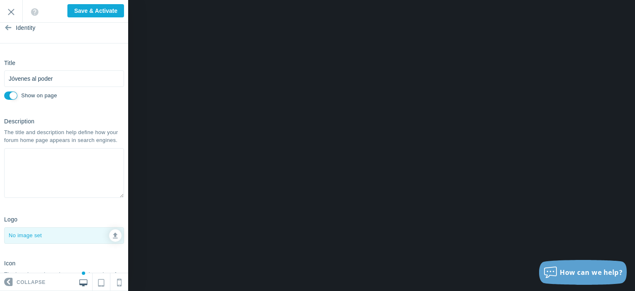
scroll to position [10, 0]
click at [43, 165] on textarea at bounding box center [64, 173] width 120 height 50
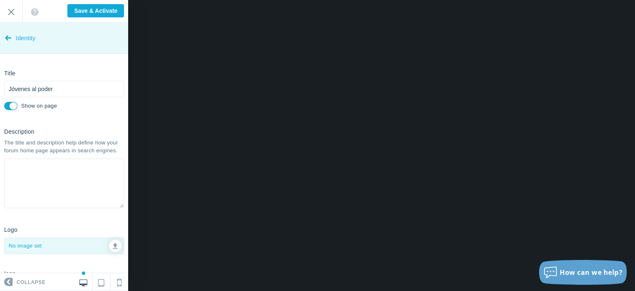
click at [17, 31] on span "Identity" at bounding box center [26, 38] width 20 height 31
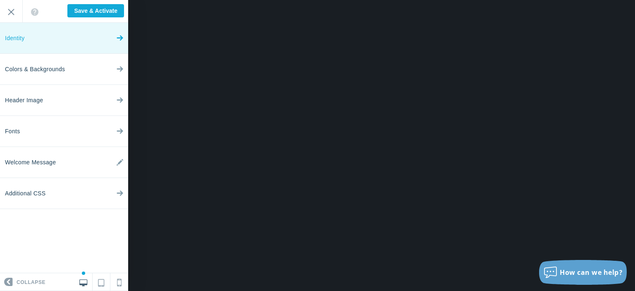
click at [82, 41] on link "Identity" at bounding box center [64, 38] width 128 height 31
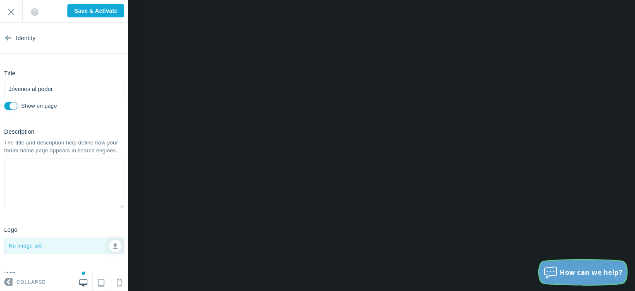
click at [575, 266] on div "How can we help?" at bounding box center [583, 271] width 88 height 13
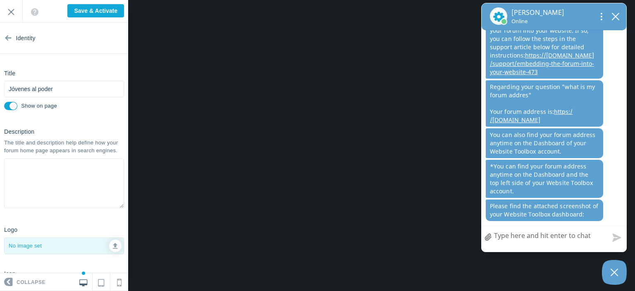
scroll to position [343, 0]
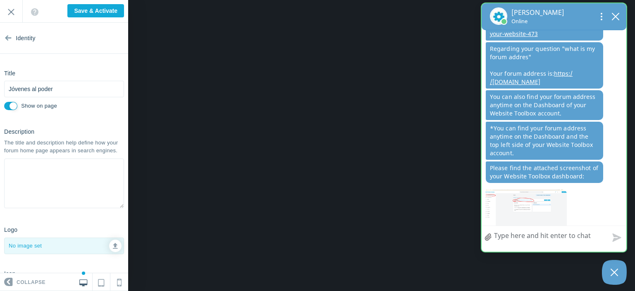
drag, startPoint x: 507, startPoint y: 117, endPoint x: 488, endPoint y: 103, distance: 24.0
click at [488, 88] on p "Regarding your question "what is my forum addres" Your forum address is: https:…" at bounding box center [544, 65] width 117 height 46
copy link "https: / /florenciaramrez.discussion.community"
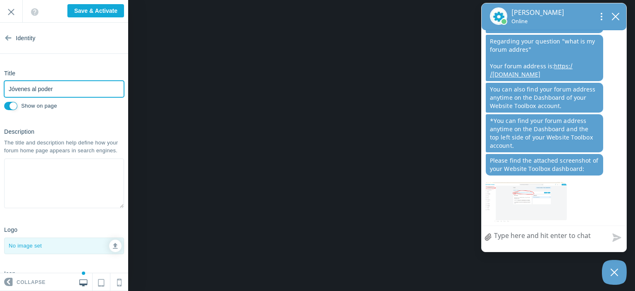
click at [71, 86] on input "Jóvenes al poder" at bounding box center [64, 89] width 120 height 17
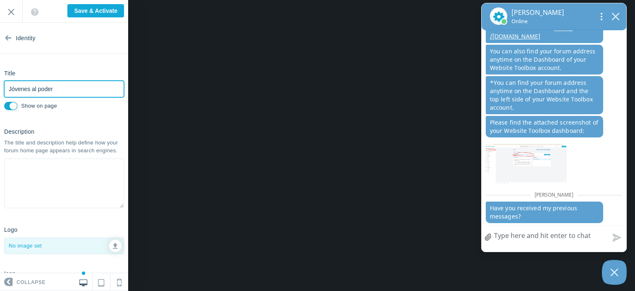
scroll to position [423, 0]
click at [526, 236] on textarea "How can we help?" at bounding box center [554, 236] width 145 height 21
type textarea "y"
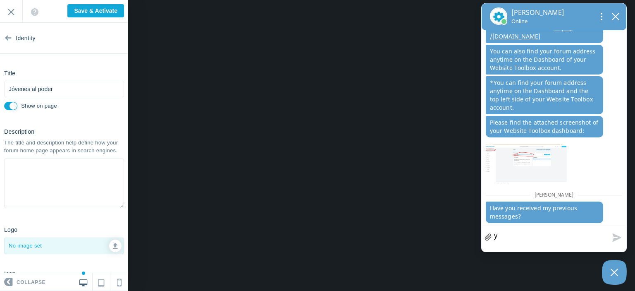
type textarea "ye"
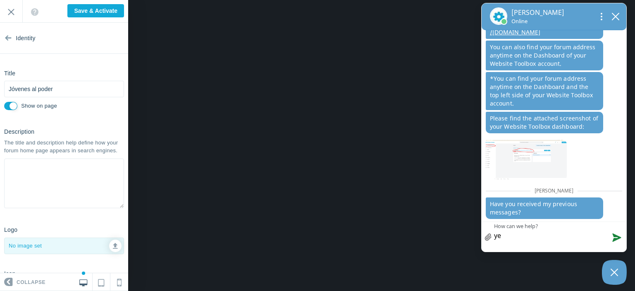
type textarea "yes"
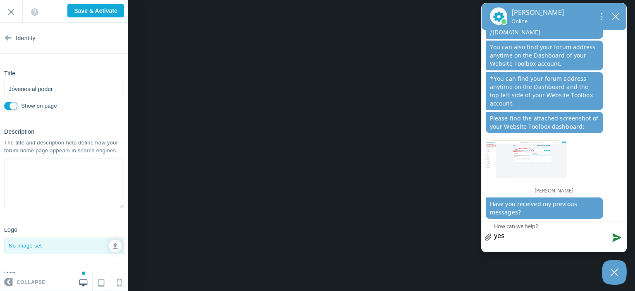
type textarea "yes t"
type textarea "yes th"
type textarea "yes tha"
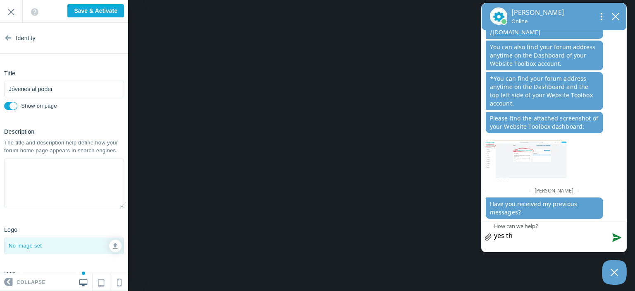
type textarea "yes tha"
type textarea "yes than"
type textarea "yes thank"
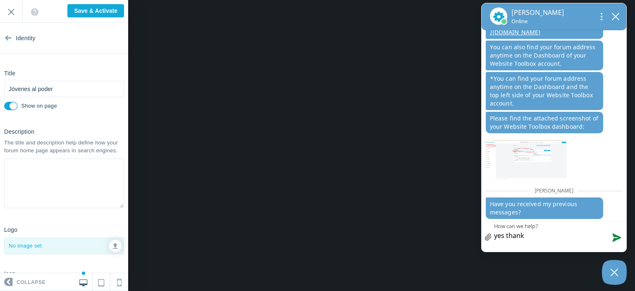
type textarea "yes thank"
type textarea "yes thank y"
type textarea "yes thank yo"
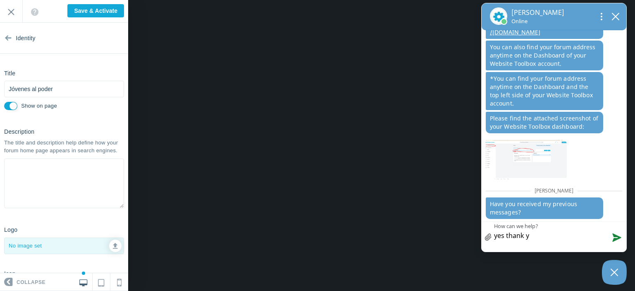
type textarea "yes thank yo"
type textarea "yes thank you"
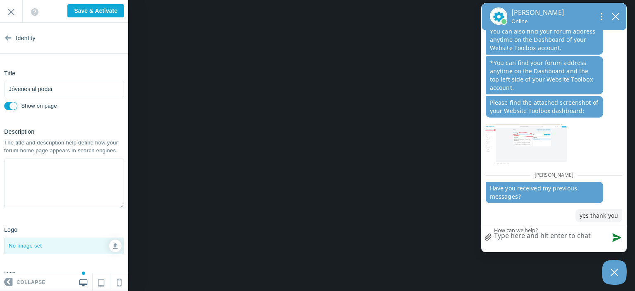
scroll to position [443, 0]
click at [616, 21] on button "close chatbox" at bounding box center [615, 16] width 13 height 12
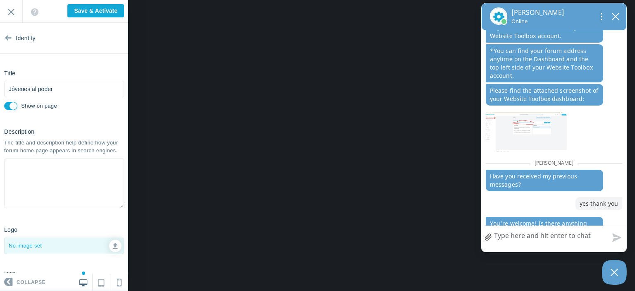
scroll to position [471, 0]
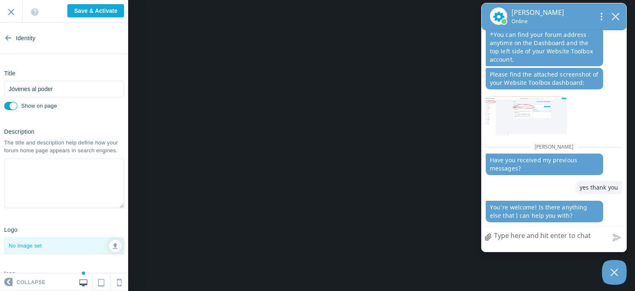
click at [521, 242] on textarea "How can we help?" at bounding box center [554, 236] width 145 height 21
type textarea "n"
type textarea "no"
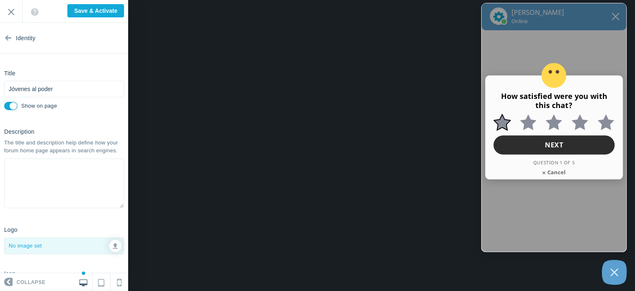
scroll to position [549, 0]
click at [558, 168] on link "X icon a small x to signify cancel Cancel" at bounding box center [553, 172] width 33 height 16
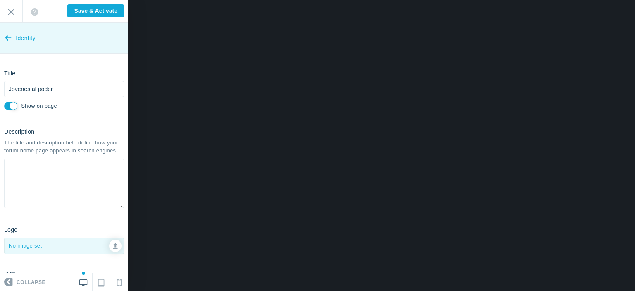
click at [7, 38] on icon at bounding box center [8, 36] width 7 height 31
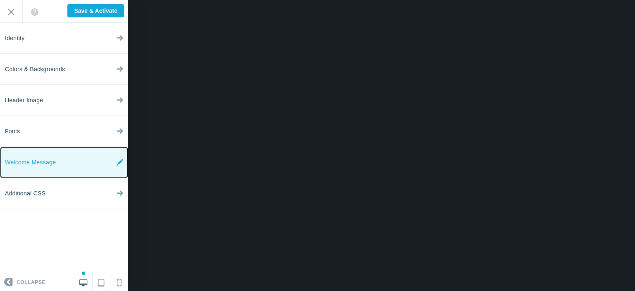
click at [101, 164] on link "Welcome Message" at bounding box center [64, 162] width 128 height 31
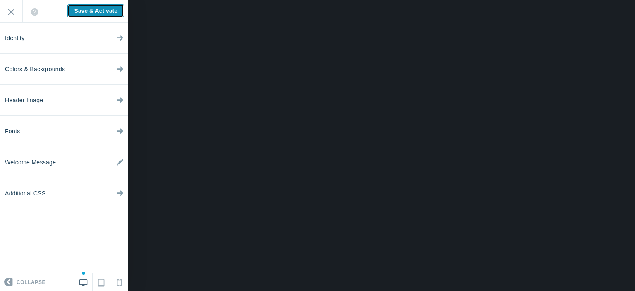
click at [103, 7] on input "Save & Activate" at bounding box center [95, 10] width 57 height 13
type input "Saving..."
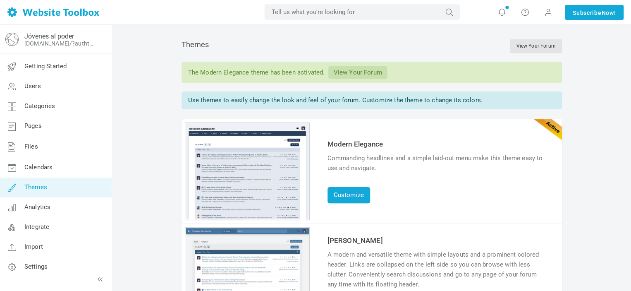
click at [362, 72] on link "View Your Forum" at bounding box center [357, 72] width 58 height 12
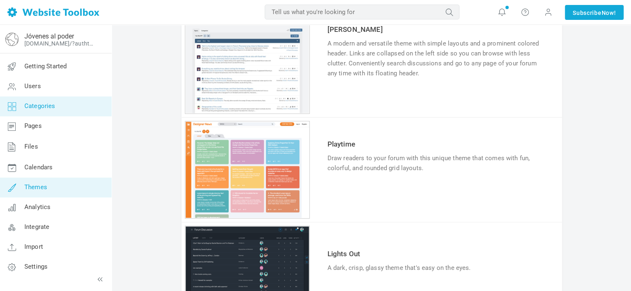
scroll to position [207, 0]
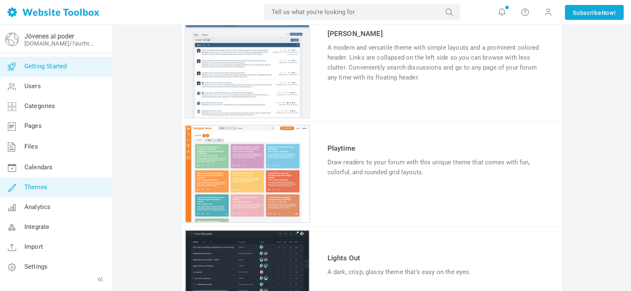
click at [63, 62] on span "Getting Started" at bounding box center [45, 65] width 42 height 7
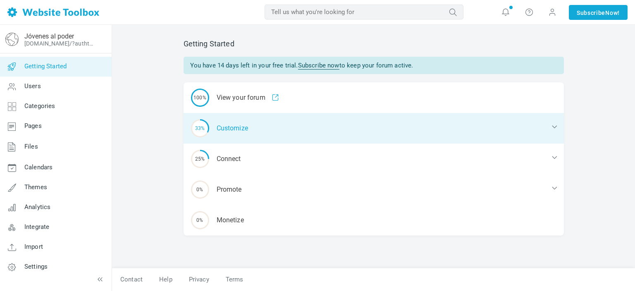
click at [286, 135] on div "33% Customize" at bounding box center [374, 128] width 380 height 31
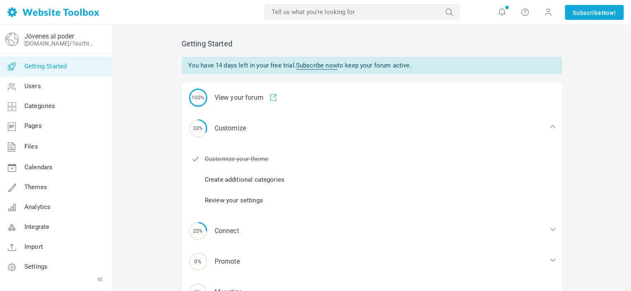
click at [268, 177] on link "Create additional categories" at bounding box center [245, 179] width 80 height 9
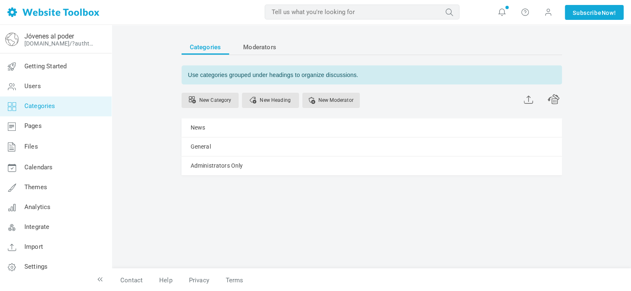
click at [0, 0] on link "Manage" at bounding box center [0, 0] width 0 height 0
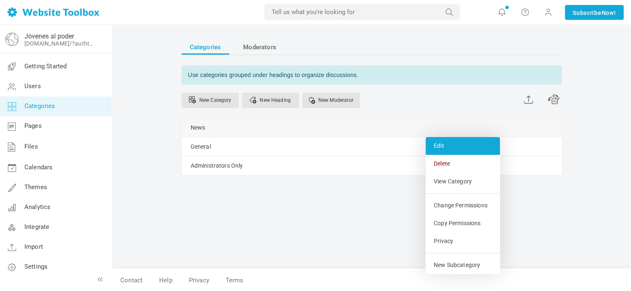
click at [441, 138] on link "Edit" at bounding box center [462, 146] width 74 height 18
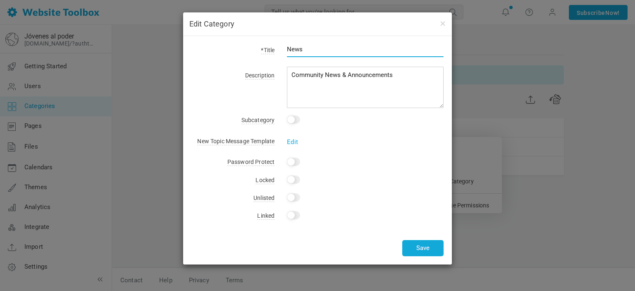
click at [328, 53] on input "News" at bounding box center [365, 49] width 157 height 16
type input "N"
type input "Noticias"
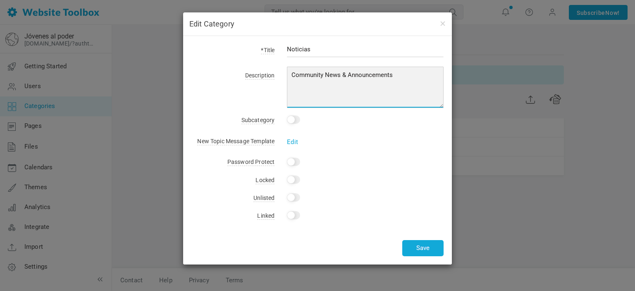
drag, startPoint x: 420, startPoint y: 70, endPoint x: 285, endPoint y: 79, distance: 135.1
click at [285, 79] on div "Community News & Announcements" at bounding box center [358, 88] width 169 height 38
type textarea "Noticias y avisos para la comunidad."
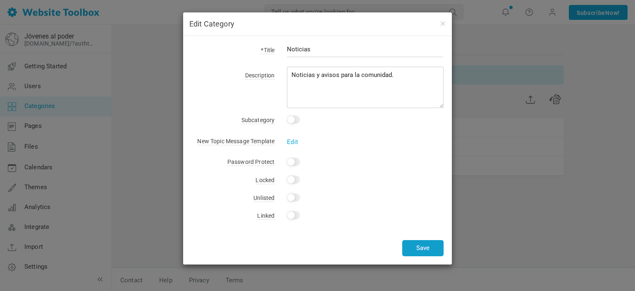
click at [417, 245] on button "Save" at bounding box center [422, 248] width 41 height 16
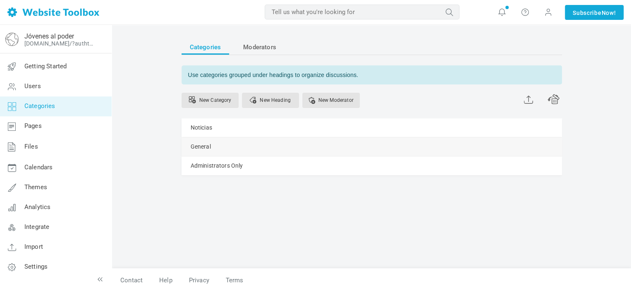
click at [0, 0] on link "Manage" at bounding box center [0, 0] width 0 height 0
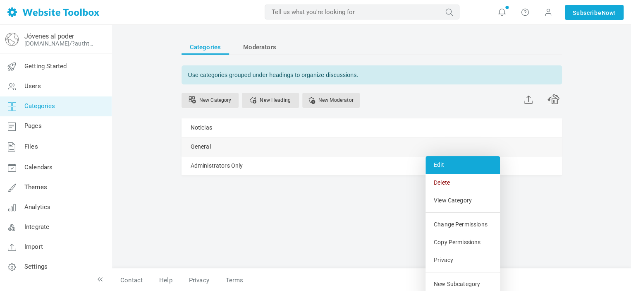
click at [443, 157] on link "Edit" at bounding box center [462, 165] width 74 height 18
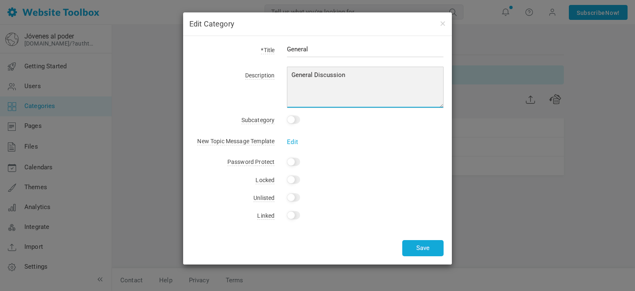
drag, startPoint x: 367, startPoint y: 72, endPoint x: 279, endPoint y: 77, distance: 87.8
click at [279, 77] on div "General Discussion" at bounding box center [358, 88] width 169 height 38
type textarea "Página general"
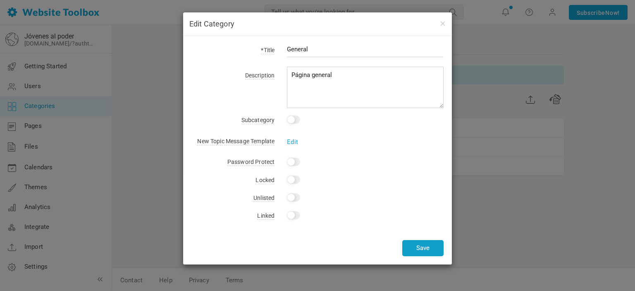
click at [432, 254] on button "Save" at bounding box center [422, 248] width 41 height 16
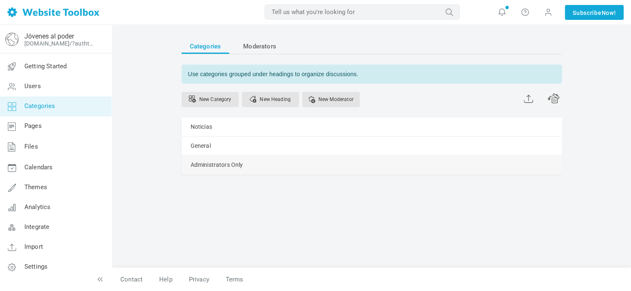
scroll to position [0, 0]
click at [241, 48] on link "Moderators" at bounding box center [260, 46] width 50 height 15
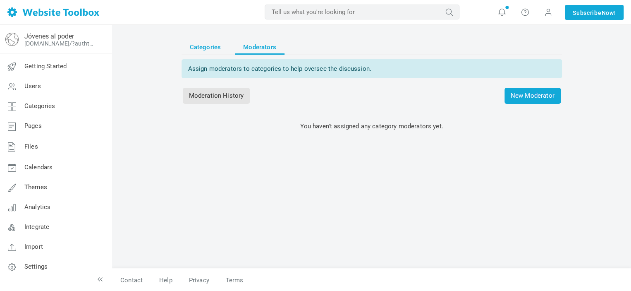
click at [215, 44] on span "Categories" at bounding box center [205, 47] width 31 height 15
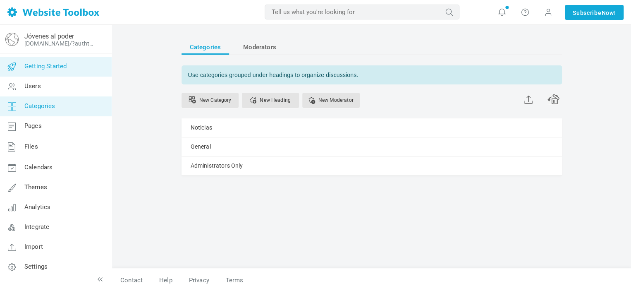
click at [67, 64] on span "Getting Started" at bounding box center [45, 65] width 42 height 7
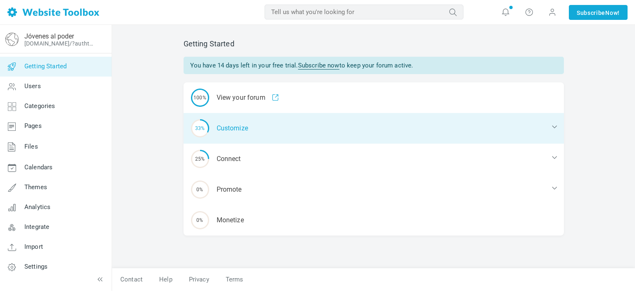
click at [248, 132] on div "33% Customize" at bounding box center [374, 128] width 380 height 31
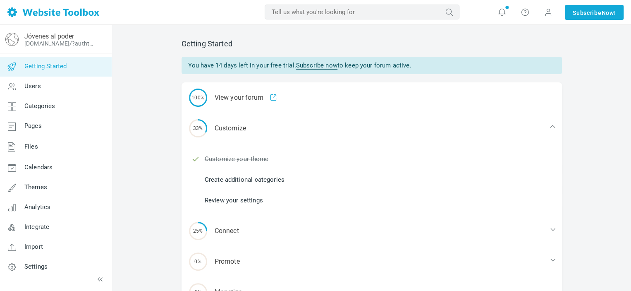
click at [238, 197] on link "Review your settings" at bounding box center [234, 200] width 58 height 9
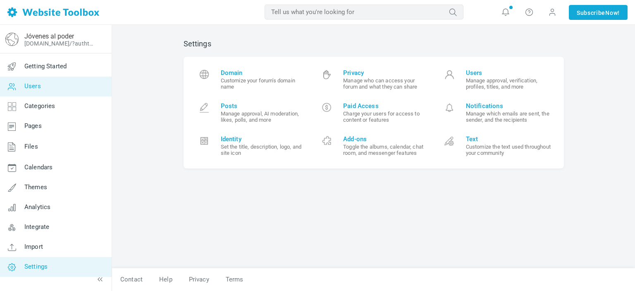
click at [62, 86] on link "Users" at bounding box center [56, 86] width 112 height 20
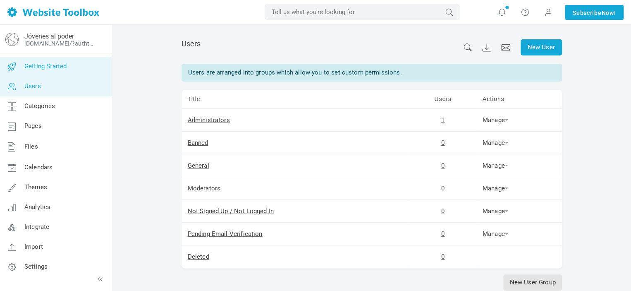
click at [68, 63] on link "Getting Started" at bounding box center [56, 67] width 112 height 20
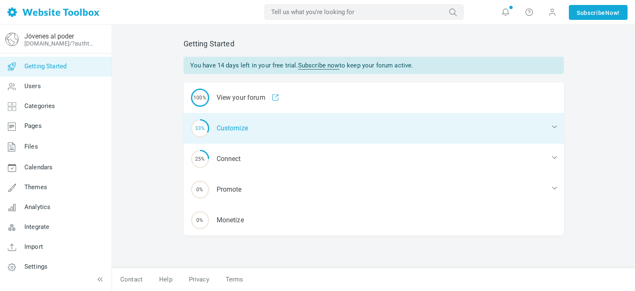
click at [334, 127] on div "33% Customize" at bounding box center [374, 128] width 380 height 31
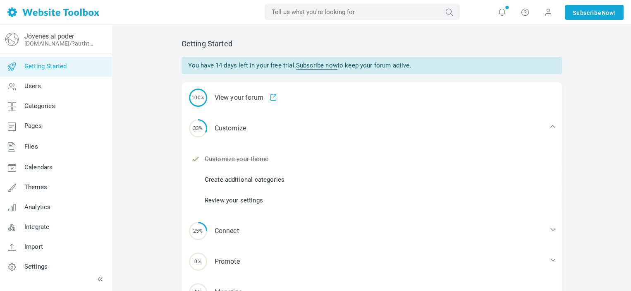
click at [239, 196] on link "Review your settings" at bounding box center [234, 200] width 58 height 9
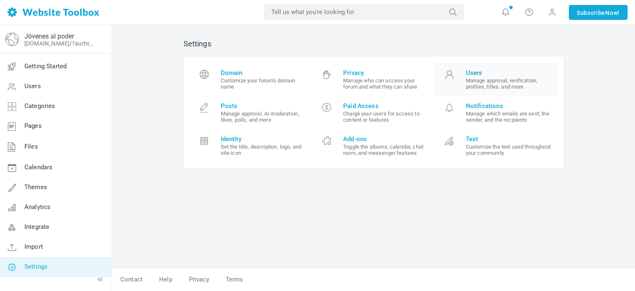
click at [519, 79] on small "Manage approval, verification, profiles, titles, and more" at bounding box center [509, 83] width 86 height 12
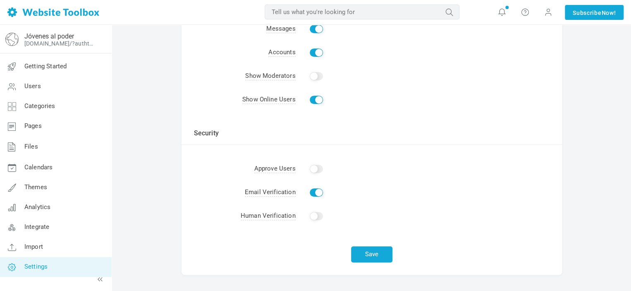
scroll to position [197, 0]
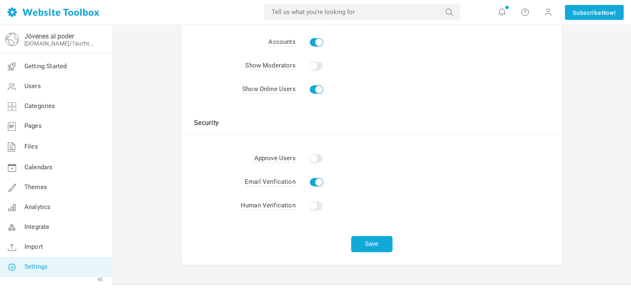
click at [321, 208] on input "Enable" at bounding box center [316, 205] width 13 height 8
checkbox input "true"
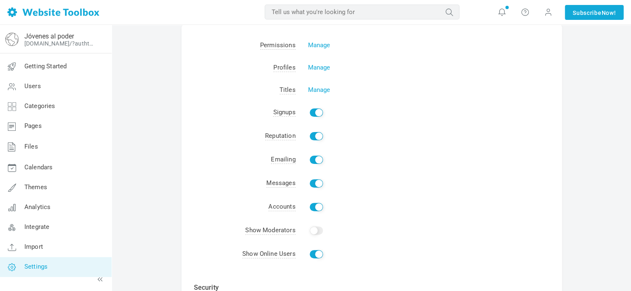
scroll to position [0, 0]
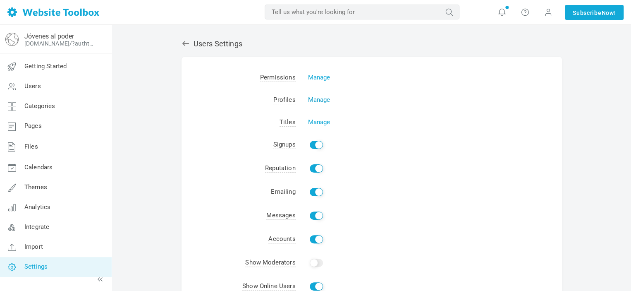
click at [313, 99] on link "Manage" at bounding box center [319, 99] width 22 height 7
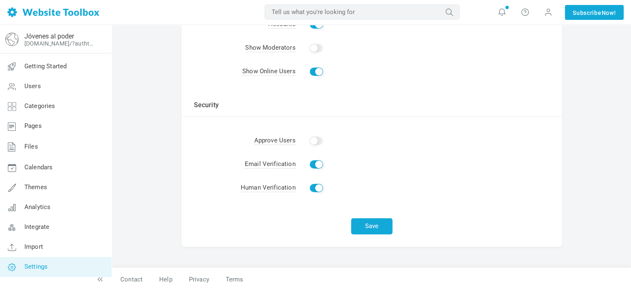
scroll to position [215, 0]
click at [366, 229] on button "Save" at bounding box center [371, 226] width 41 height 16
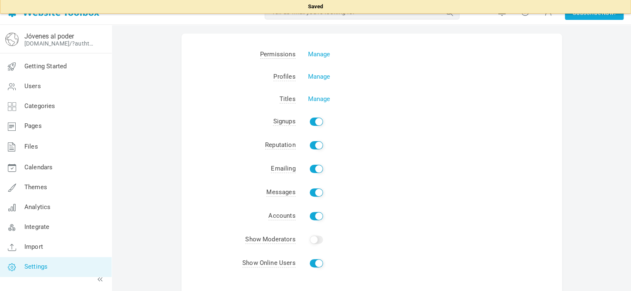
scroll to position [0, 0]
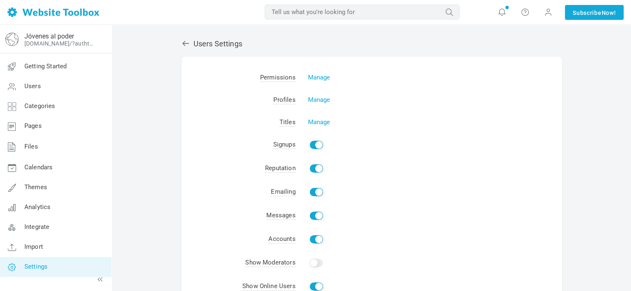
click at [190, 41] on link at bounding box center [187, 43] width 12 height 9
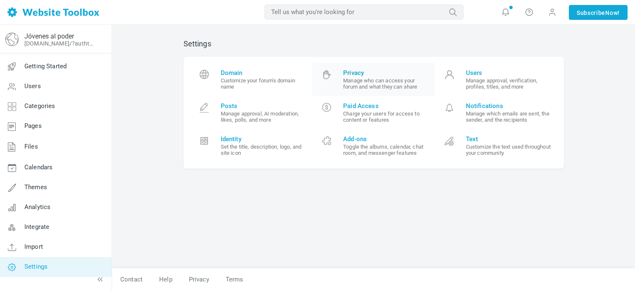
click at [391, 91] on link "Privacy Manage who can access your forum and what they can share" at bounding box center [373, 79] width 123 height 33
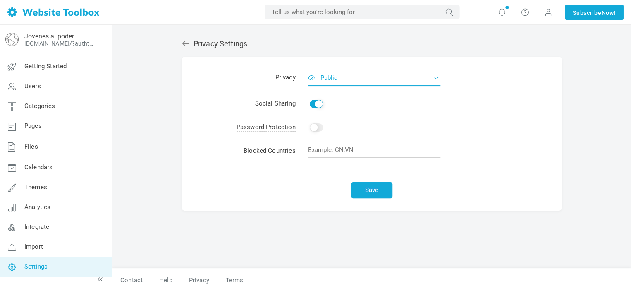
click at [351, 80] on button "Public" at bounding box center [374, 77] width 132 height 17
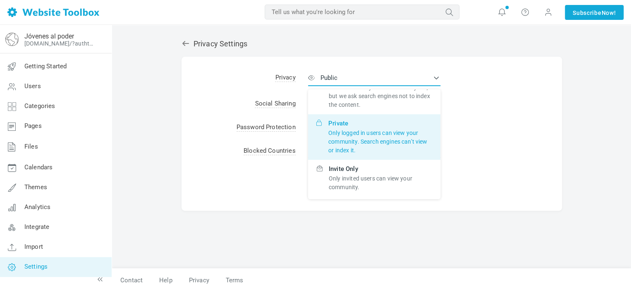
scroll to position [51, 0]
click at [379, 142] on p "Only logged in users can view your community. Search engines can’t view or inde…" at bounding box center [380, 142] width 104 height 26
click at [0, 0] on input "Private Only logged in users can view your community. Search engines can’t view…" at bounding box center [0, 0] width 0 height 0
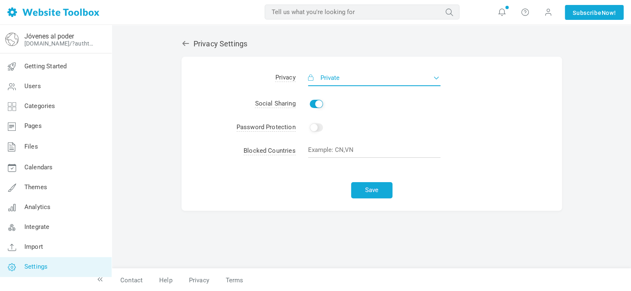
click at [393, 82] on button "Private" at bounding box center [374, 77] width 132 height 17
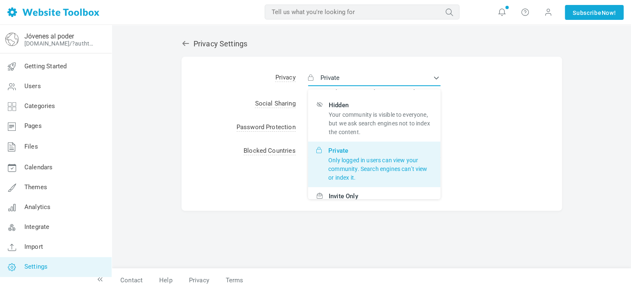
scroll to position [24, 0]
click at [384, 164] on p "Only logged in users can view your community. Search engines can’t view or inde…" at bounding box center [380, 168] width 104 height 26
click at [0, 0] on input "Private Only logged in users can view your community. Search engines can’t view…" at bounding box center [0, 0] width 0 height 0
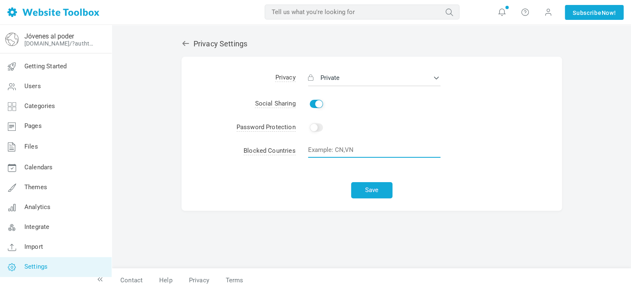
click at [367, 152] on input "text" at bounding box center [374, 150] width 132 height 16
click at [239, 172] on div "Save" at bounding box center [371, 187] width 380 height 47
click at [374, 190] on button "Save" at bounding box center [371, 190] width 41 height 16
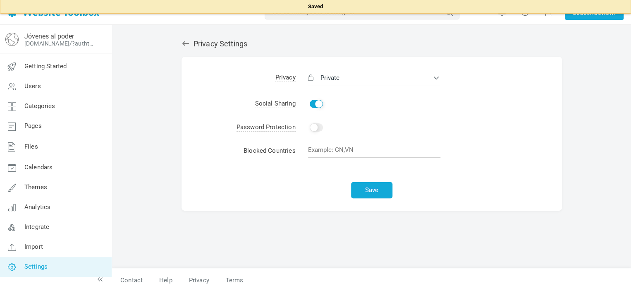
click at [189, 42] on link at bounding box center [187, 43] width 12 height 9
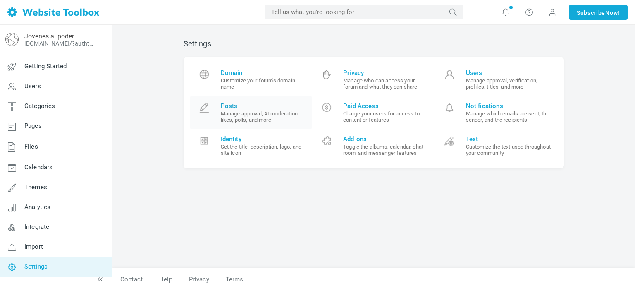
click at [271, 115] on small "Manage approval, AI moderation, likes, polls, and more" at bounding box center [264, 116] width 86 height 12
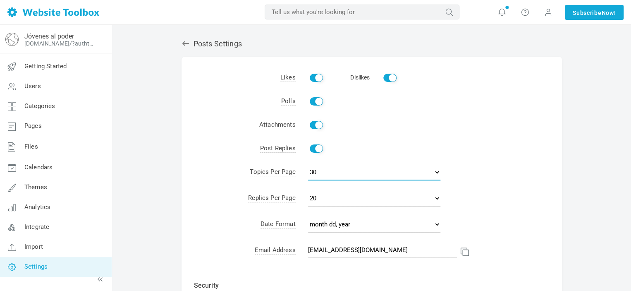
click at [316, 173] on select "10 15 30 50 100" at bounding box center [374, 172] width 132 height 17
click at [347, 228] on select "mm/dd/yy dd/mm/yy month dd, year" at bounding box center [374, 224] width 132 height 17
select select "2"
click at [308, 216] on select "mm/dd/yy dd/mm/yy month dd, year" at bounding box center [374, 224] width 132 height 17
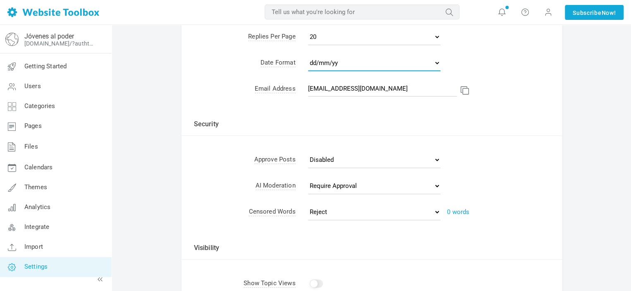
scroll to position [161, 0]
click at [367, 162] on select "Disabled All posts All topics User's first post User's first 5 posts Posts with…" at bounding box center [374, 159] width 132 height 17
click at [365, 162] on select "Disabled All posts All topics User's first post User's first 5 posts Posts with…" at bounding box center [374, 159] width 132 height 17
click at [350, 188] on select "Disabled Require Approval Reject" at bounding box center [374, 185] width 132 height 17
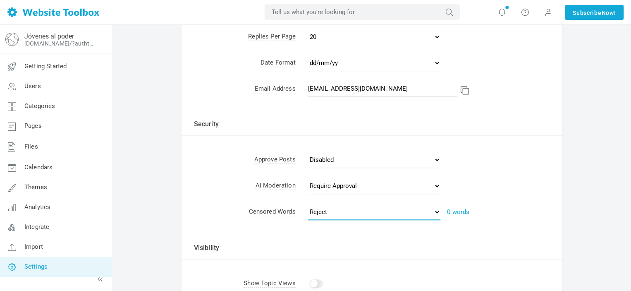
click at [335, 210] on select "Reject Require Approval" at bounding box center [374, 211] width 132 height 17
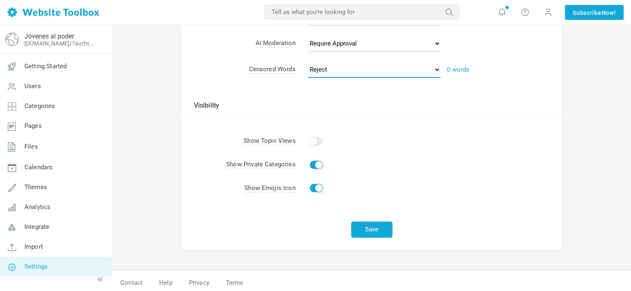
scroll to position [307, 0]
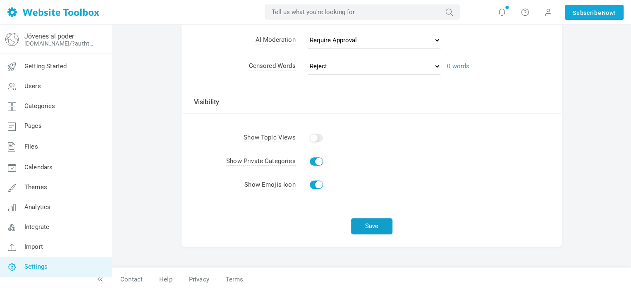
click at [372, 227] on button "Save" at bounding box center [371, 226] width 41 height 16
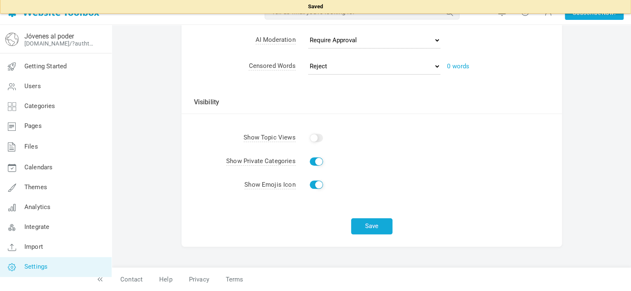
scroll to position [0, 0]
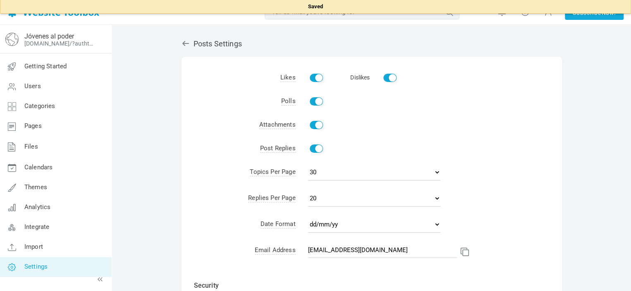
click at [187, 44] on icon at bounding box center [185, 43] width 8 height 8
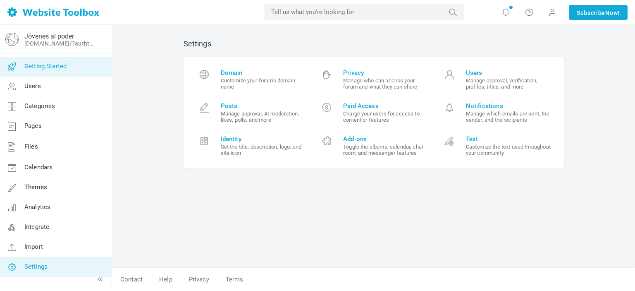
click at [49, 70] on link "Getting Started" at bounding box center [56, 67] width 112 height 20
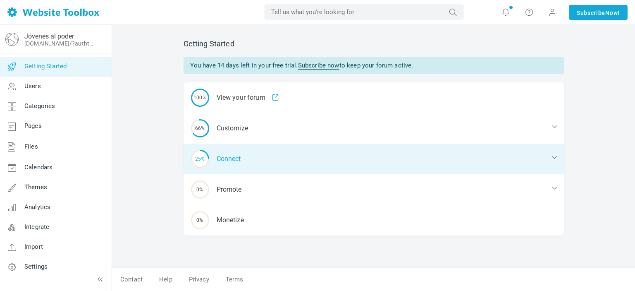
click at [229, 156] on div "25% Connect" at bounding box center [374, 158] width 380 height 31
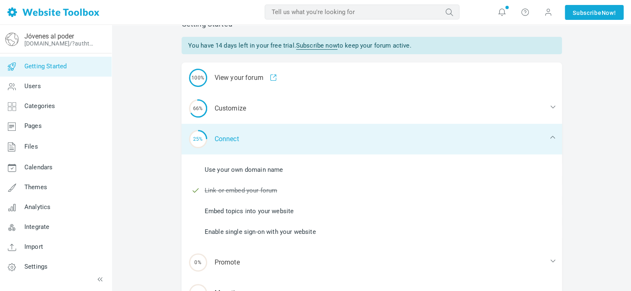
scroll to position [21, 0]
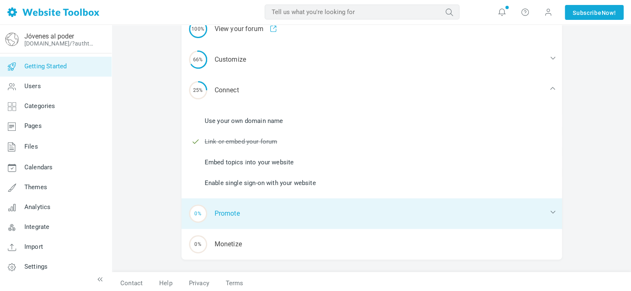
click at [243, 217] on div "0% Promote" at bounding box center [371, 213] width 380 height 31
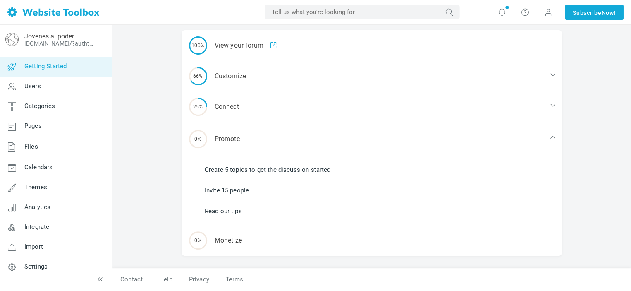
scroll to position [51, 0]
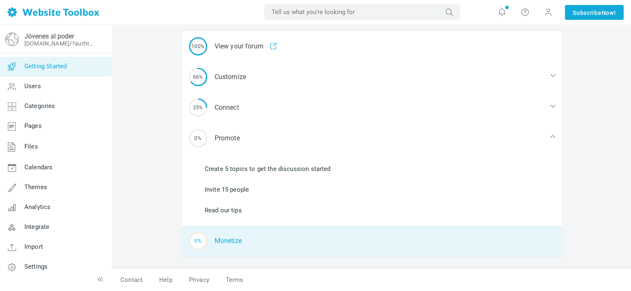
click at [250, 235] on div "0% Monetize" at bounding box center [371, 240] width 380 height 31
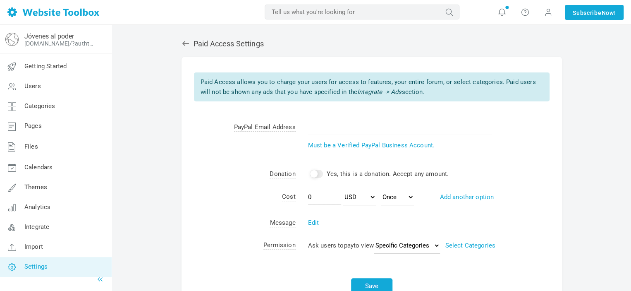
click at [102, 281] on icon at bounding box center [100, 279] width 8 height 8
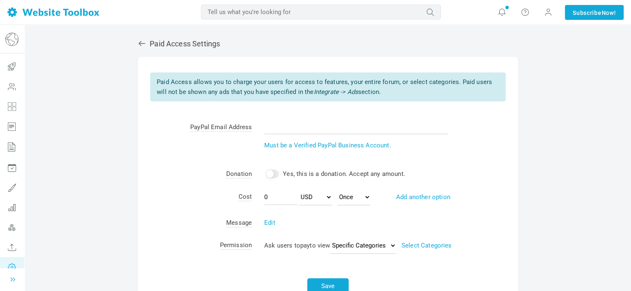
click at [11, 279] on icon at bounding box center [13, 279] width 8 height 8
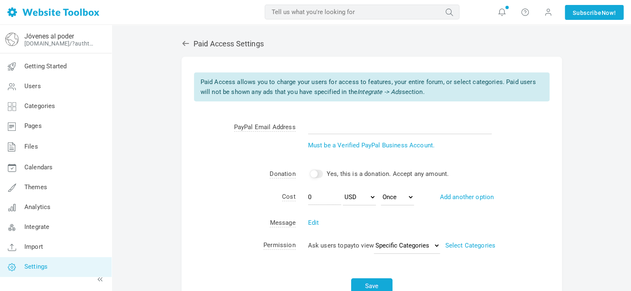
click at [50, 23] on link at bounding box center [53, 12] width 92 height 24
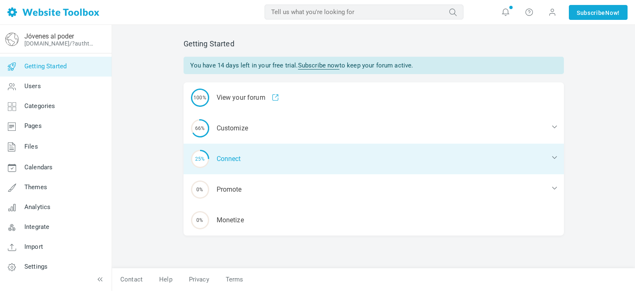
click at [265, 158] on div "25% Connect" at bounding box center [374, 158] width 380 height 31
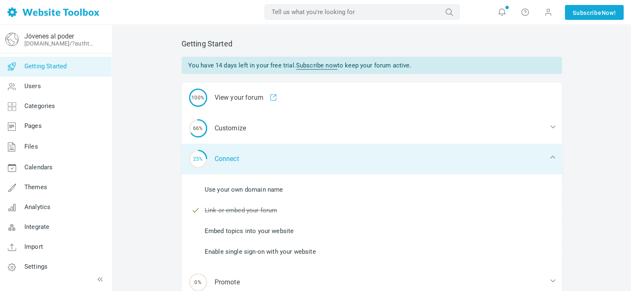
click at [265, 158] on div "25% Connect" at bounding box center [371, 158] width 380 height 31
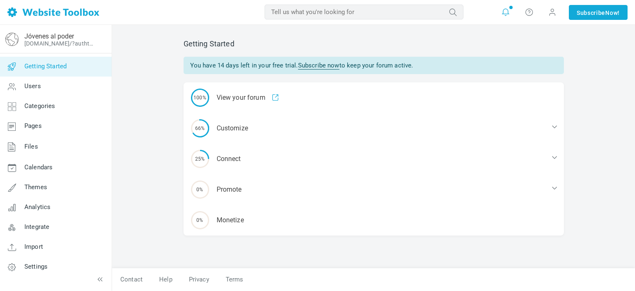
click at [505, 14] on icon at bounding box center [505, 12] width 8 height 8
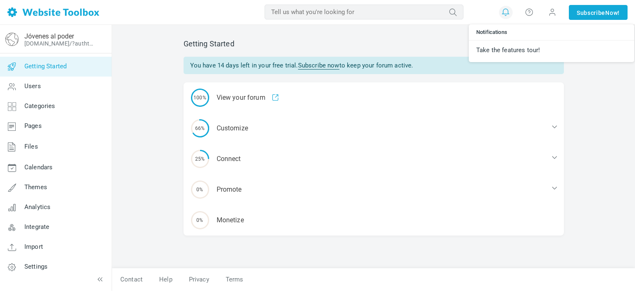
click at [367, 58] on div "You have 14 days left in your free trial. Subscribe now to keep your forum acti…" at bounding box center [374, 65] width 380 height 17
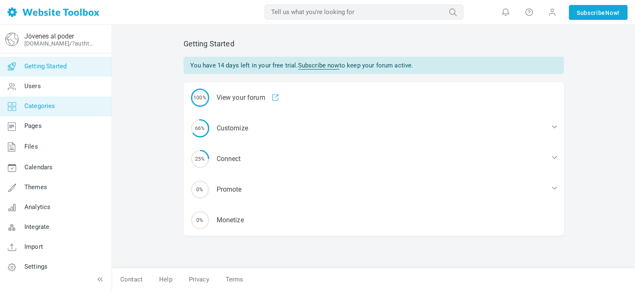
click at [48, 107] on span "Categories" at bounding box center [39, 105] width 31 height 7
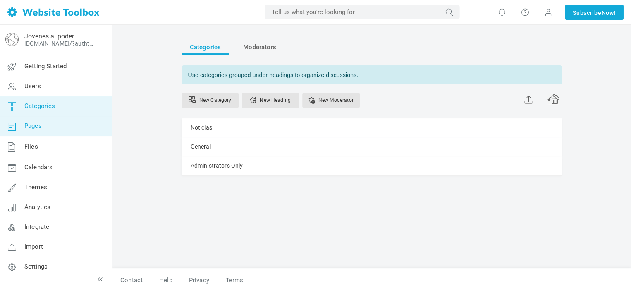
click at [49, 118] on link "Pages" at bounding box center [56, 126] width 112 height 20
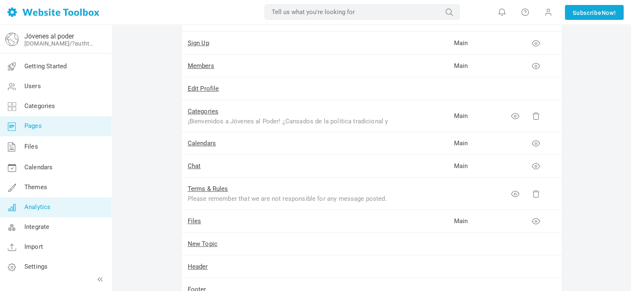
scroll to position [132, 0]
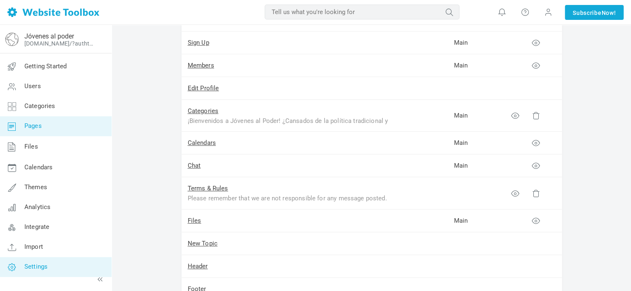
click at [26, 266] on span "Settings" at bounding box center [35, 265] width 23 height 7
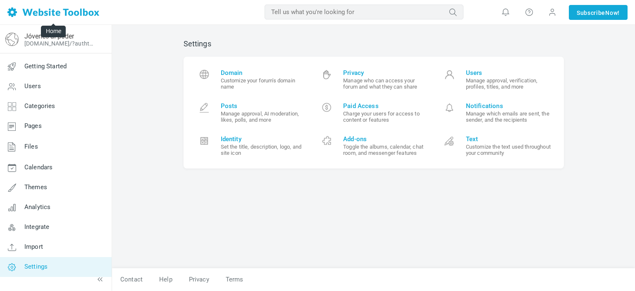
click at [56, 15] on img at bounding box center [53, 12] width 92 height 10
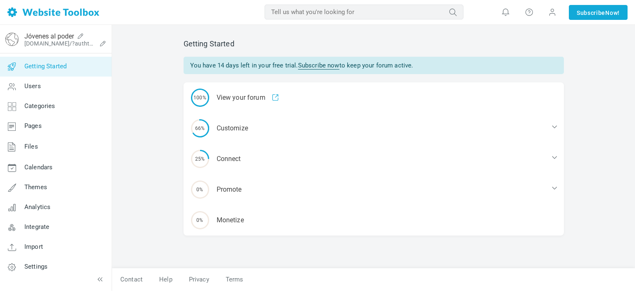
click at [13, 38] on img at bounding box center [11, 39] width 13 height 13
